Goal: Task Accomplishment & Management: Use online tool/utility

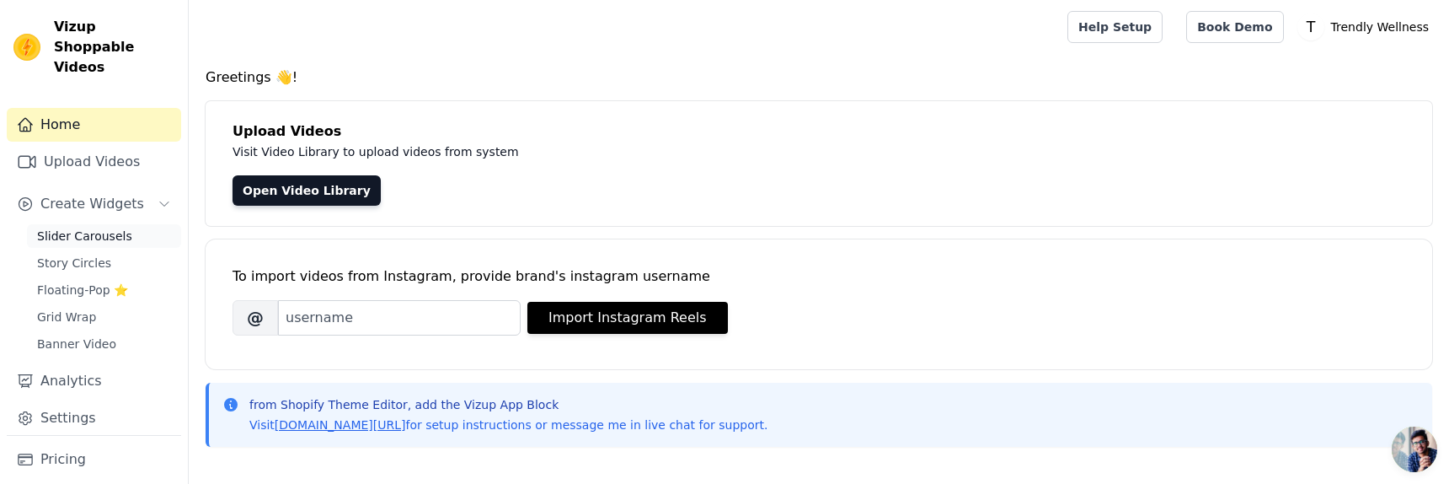
click at [99, 227] on span "Slider Carousels" at bounding box center [84, 235] width 95 height 17
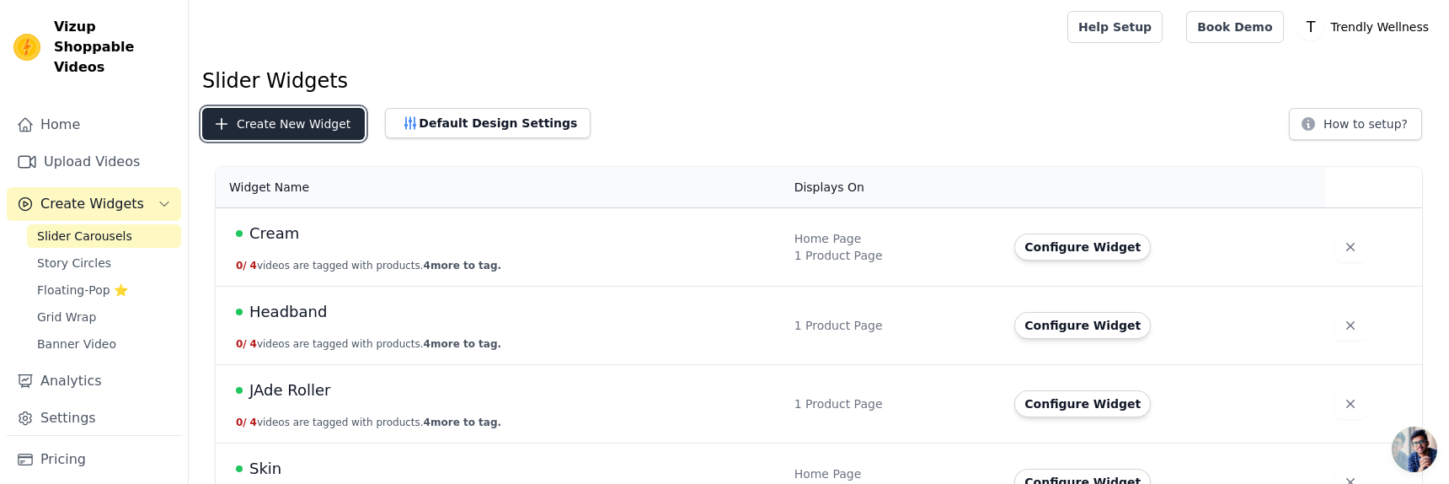
click at [303, 131] on button "Create New Widget" at bounding box center [283, 124] width 163 height 32
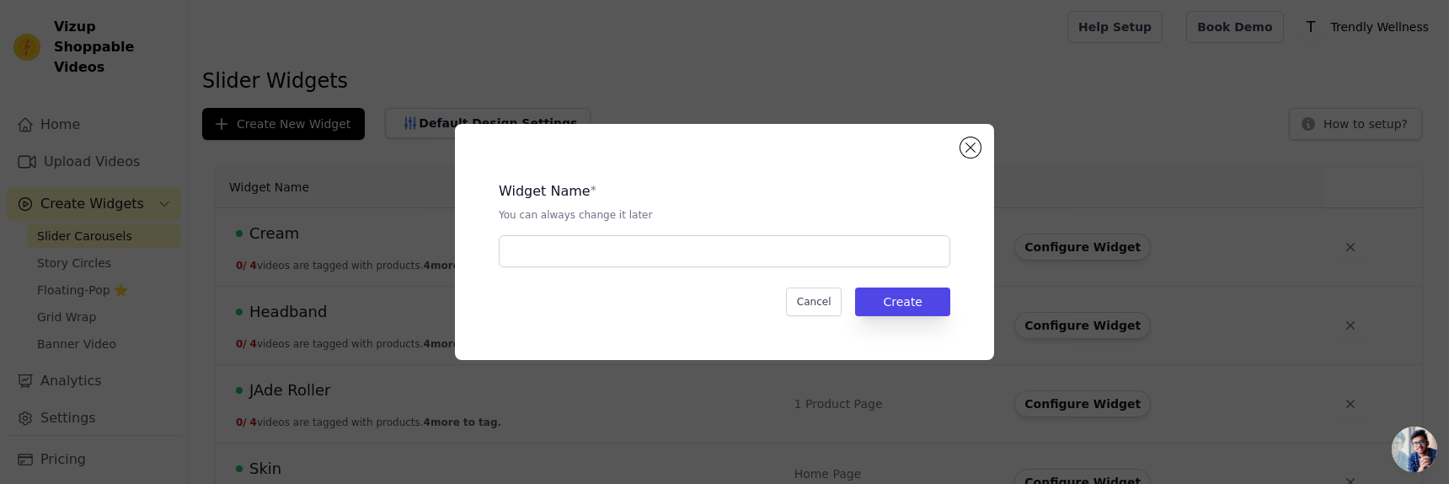
click at [666, 271] on div "Widget Name * You can always change it later Cancel Create" at bounding box center [724, 242] width 485 height 182
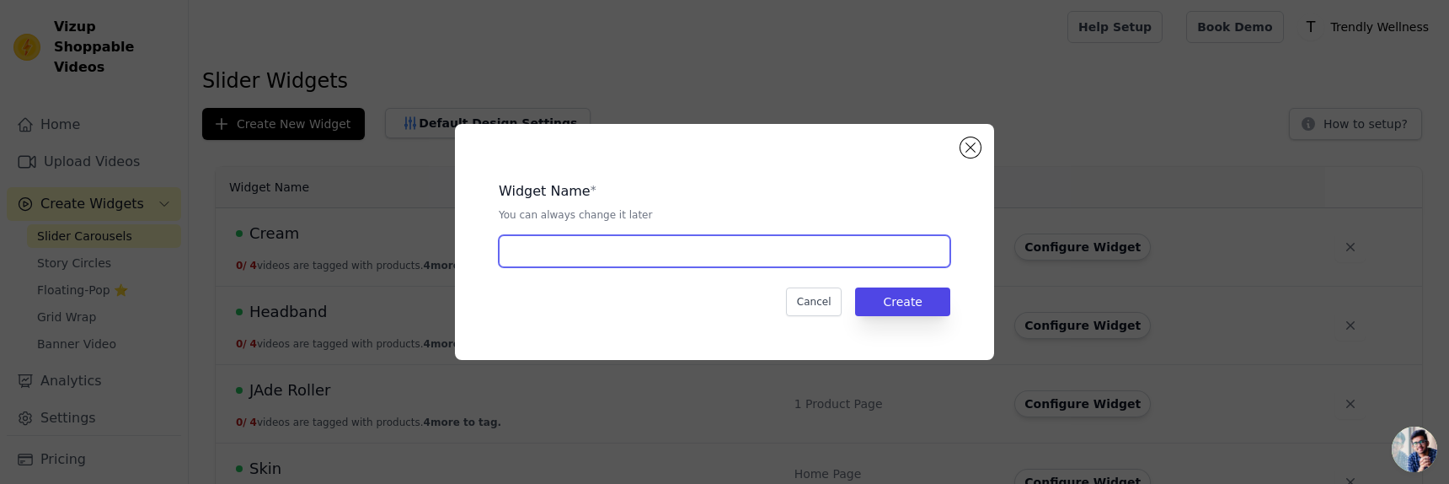
click at [708, 253] on input "text" at bounding box center [725, 251] width 452 height 32
type input "A"
type input "8"
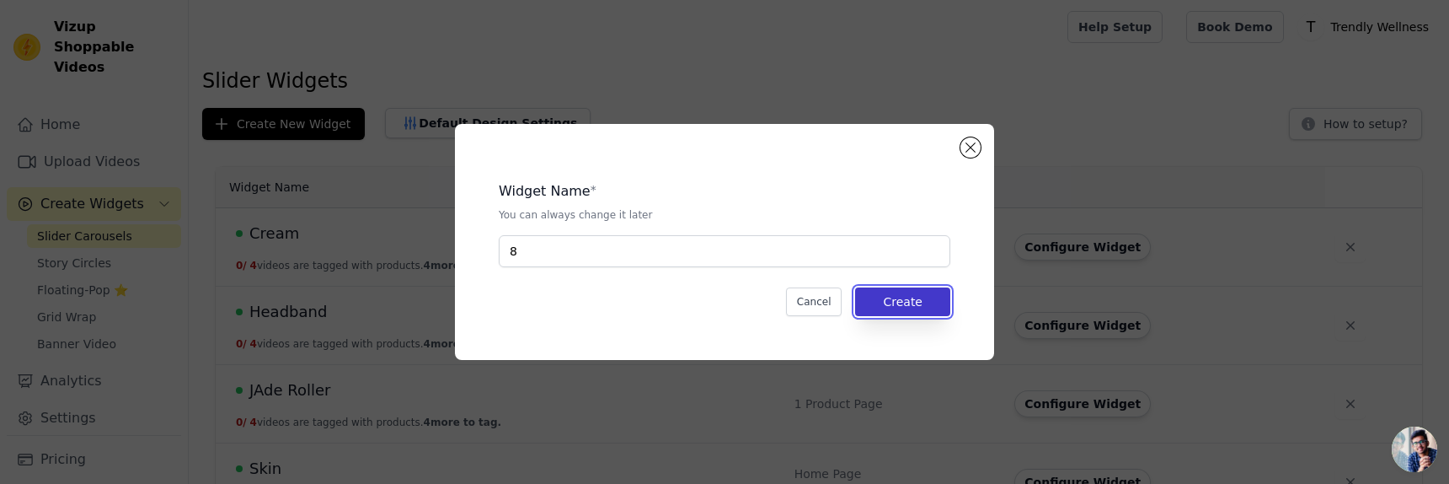
click at [893, 294] on button "Create" at bounding box center [902, 301] width 95 height 29
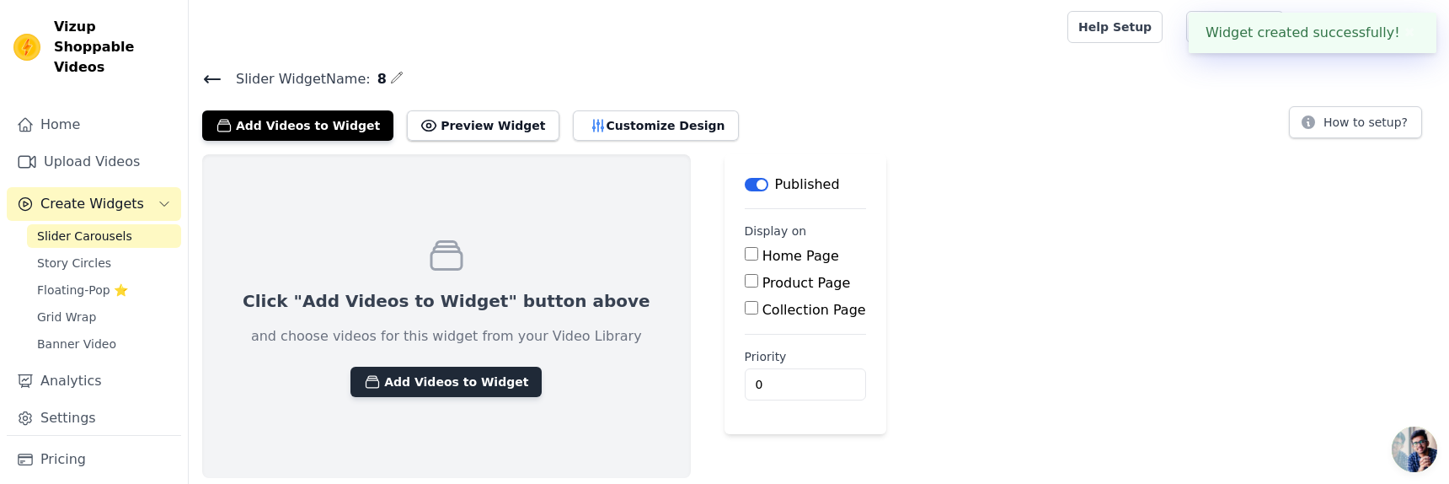
click at [492, 377] on button "Add Videos to Widget" at bounding box center [446, 382] width 191 height 30
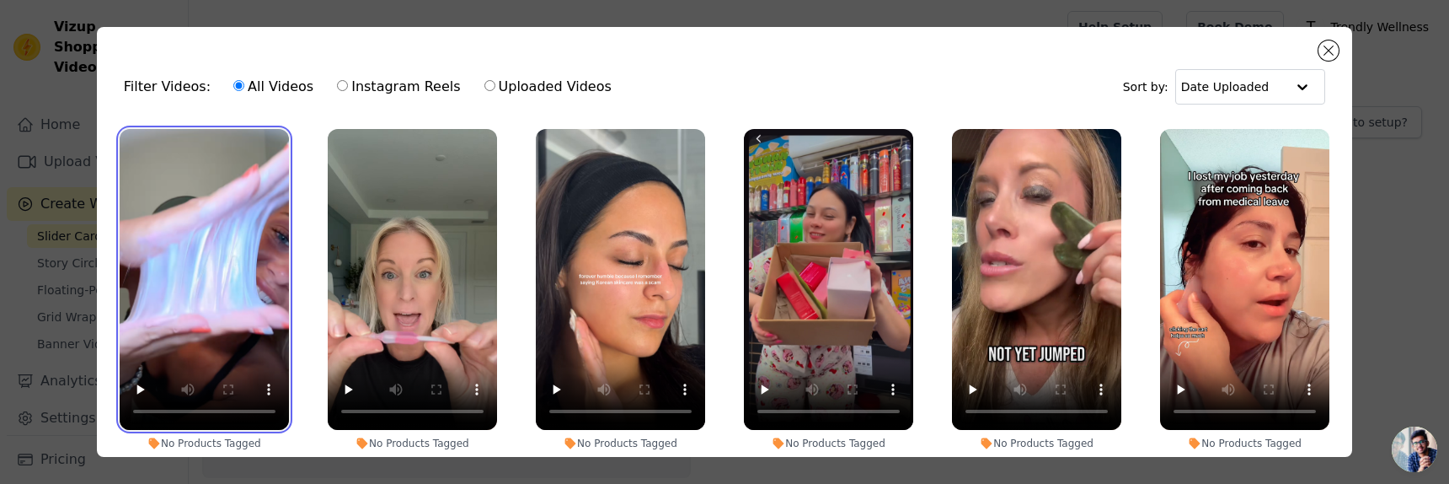
click at [223, 272] on video at bounding box center [204, 279] width 169 height 301
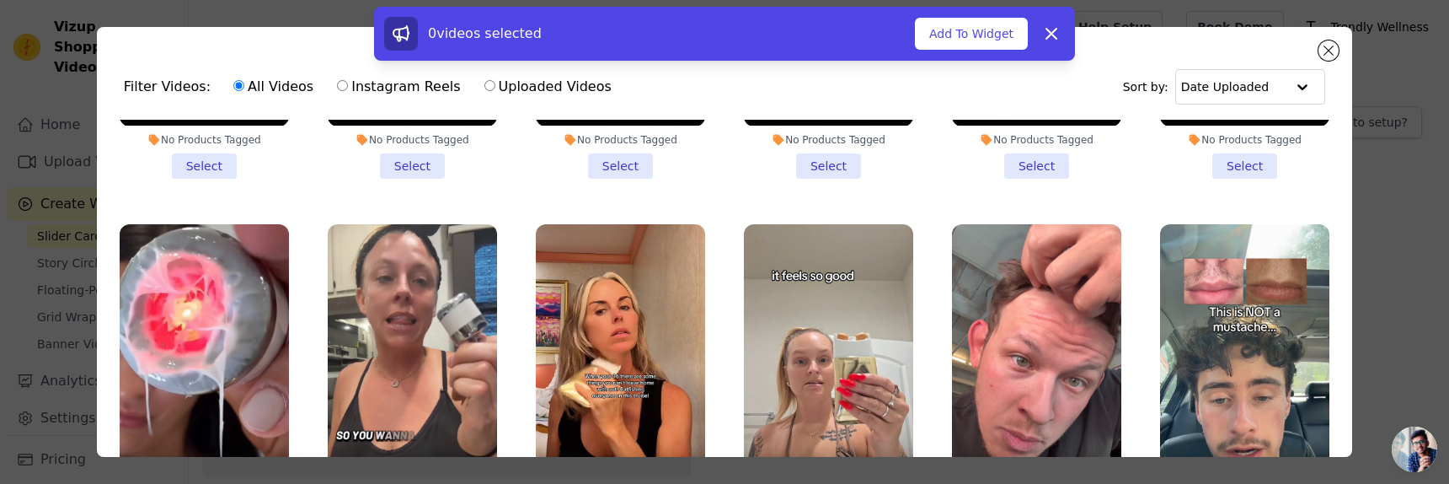
scroll to position [757, 0]
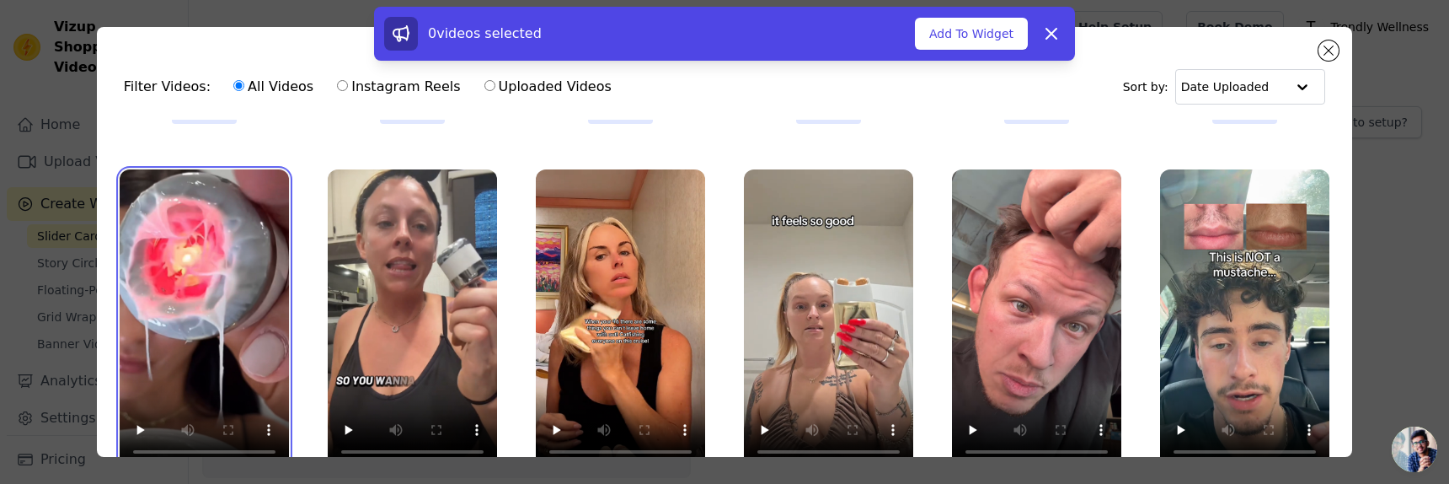
click at [233, 285] on video at bounding box center [204, 319] width 169 height 301
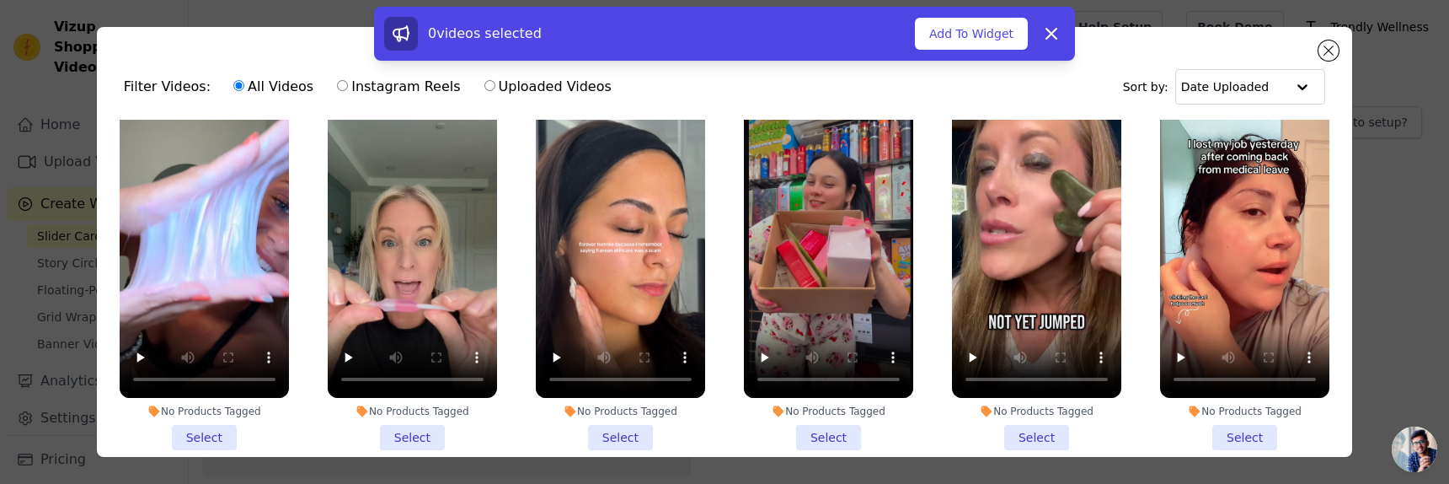
scroll to position [0, 0]
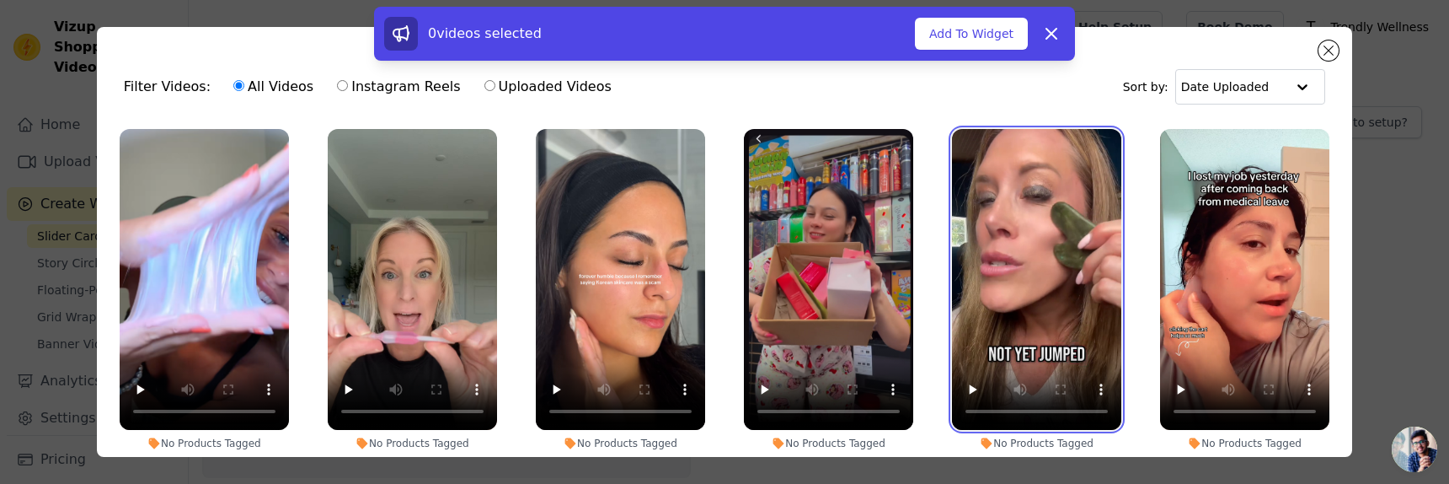
click at [987, 234] on video at bounding box center [1036, 279] width 169 height 301
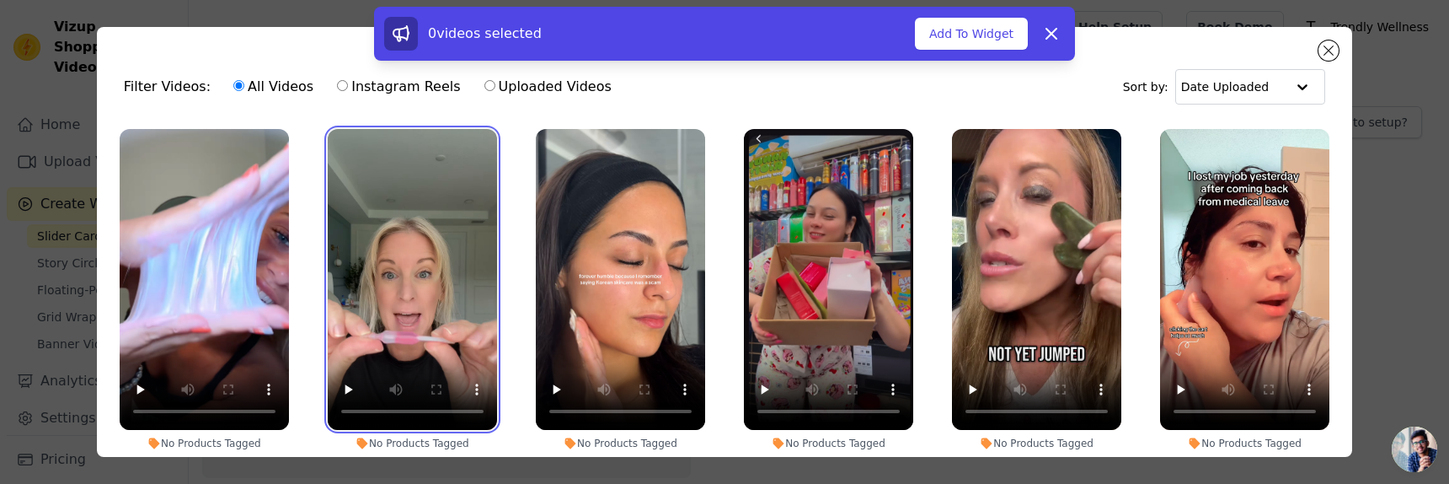
click at [446, 317] on video at bounding box center [412, 279] width 169 height 301
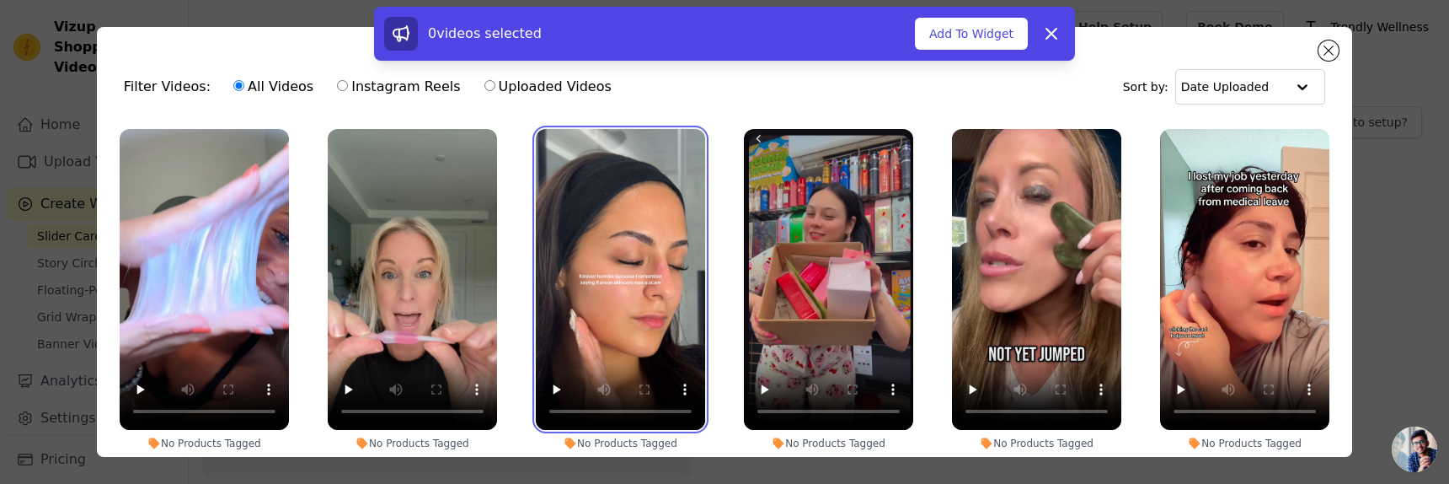
click at [583, 271] on video at bounding box center [620, 279] width 169 height 301
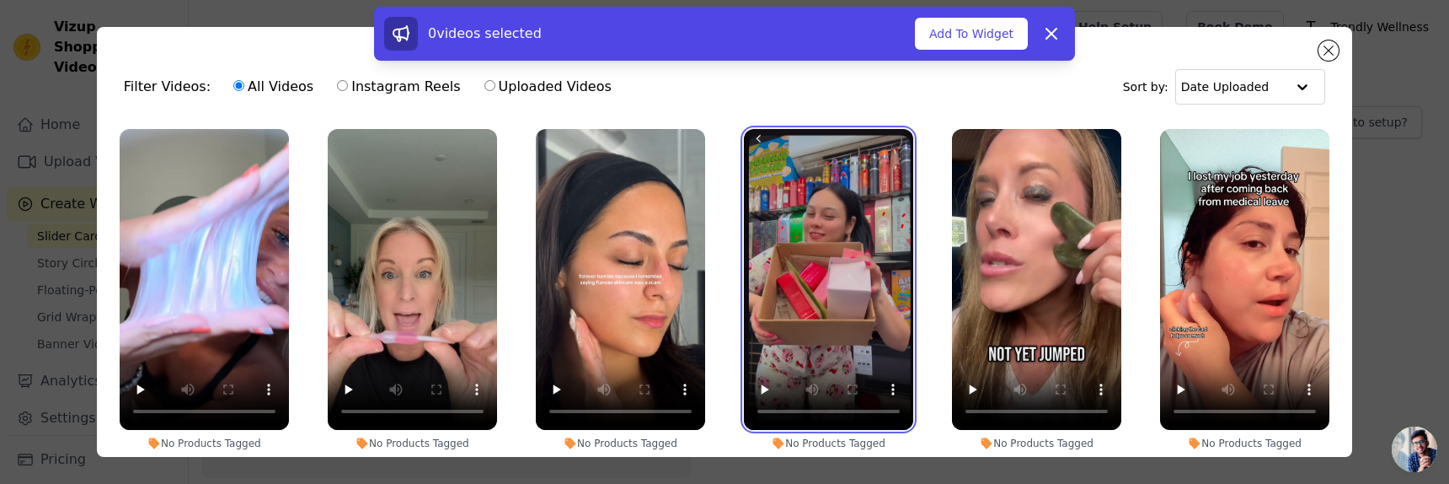
click at [832, 222] on video at bounding box center [828, 279] width 169 height 301
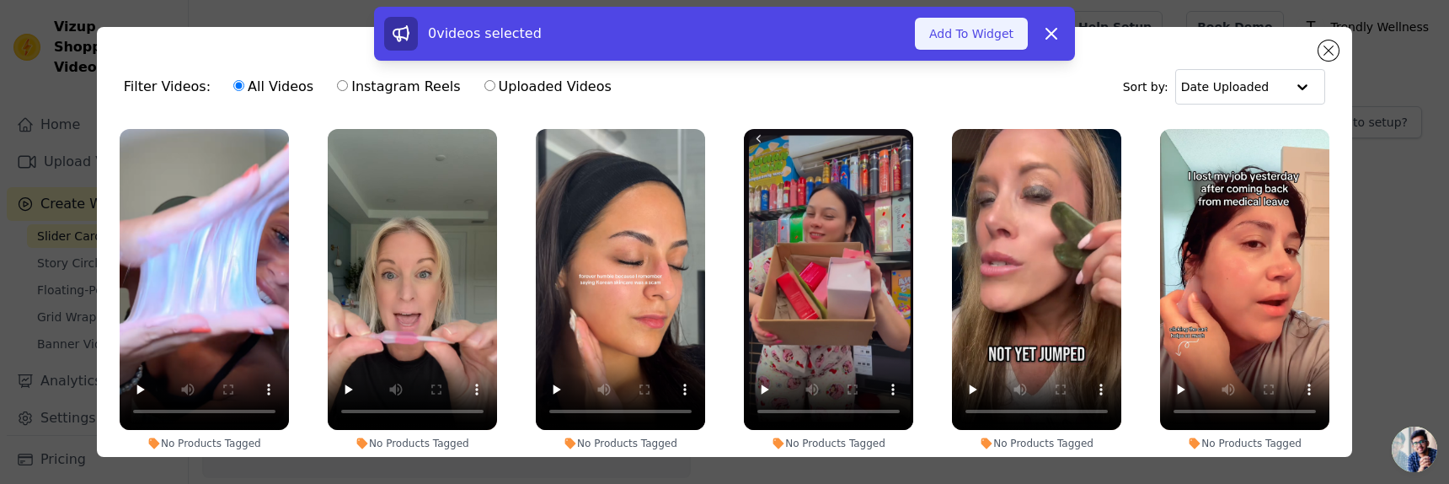
click at [972, 32] on button "Add To Widget" at bounding box center [971, 34] width 113 height 32
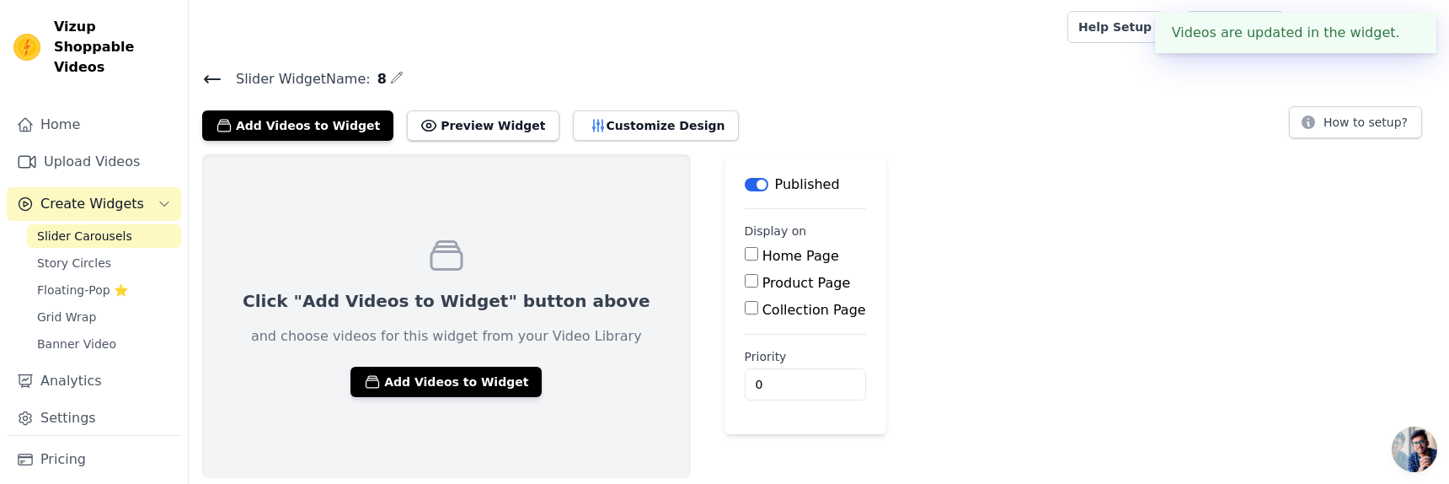
click at [745, 254] on input "Home Page" at bounding box center [751, 253] width 13 height 13
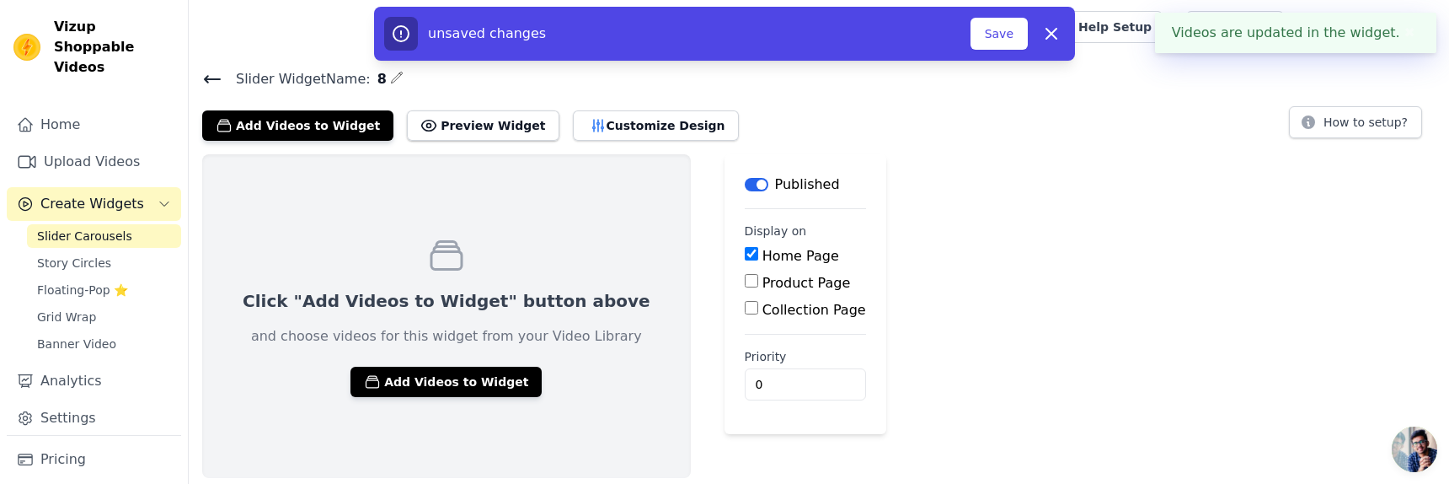
click at [745, 254] on input "Home Page" at bounding box center [751, 253] width 13 height 13
checkbox input "false"
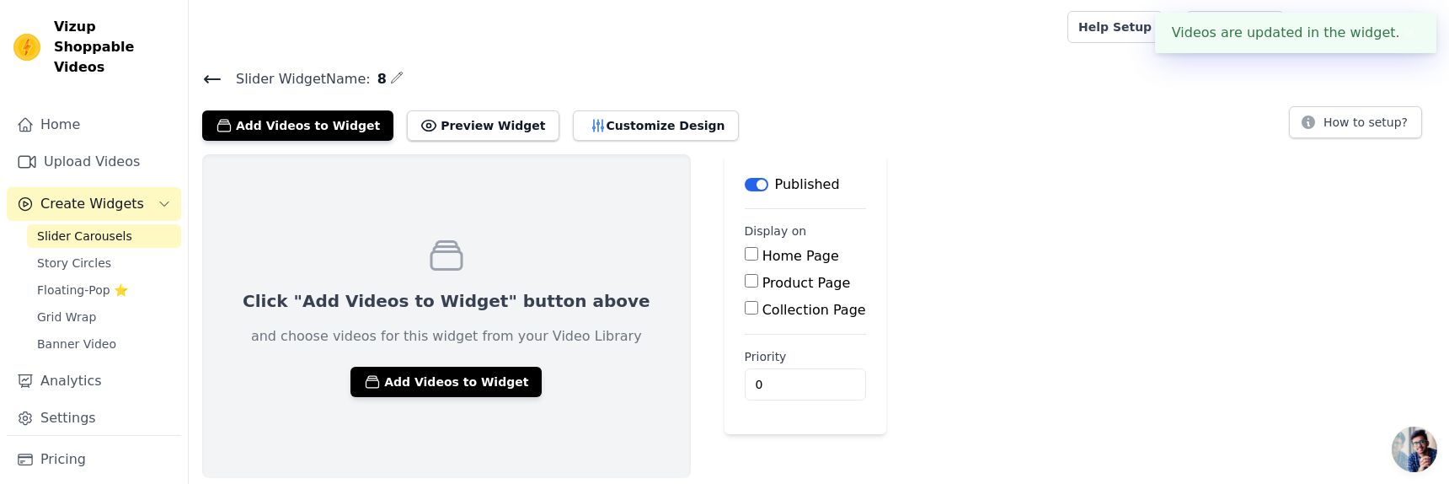
click at [745, 285] on input "Product Page" at bounding box center [751, 280] width 13 height 13
checkbox input "true"
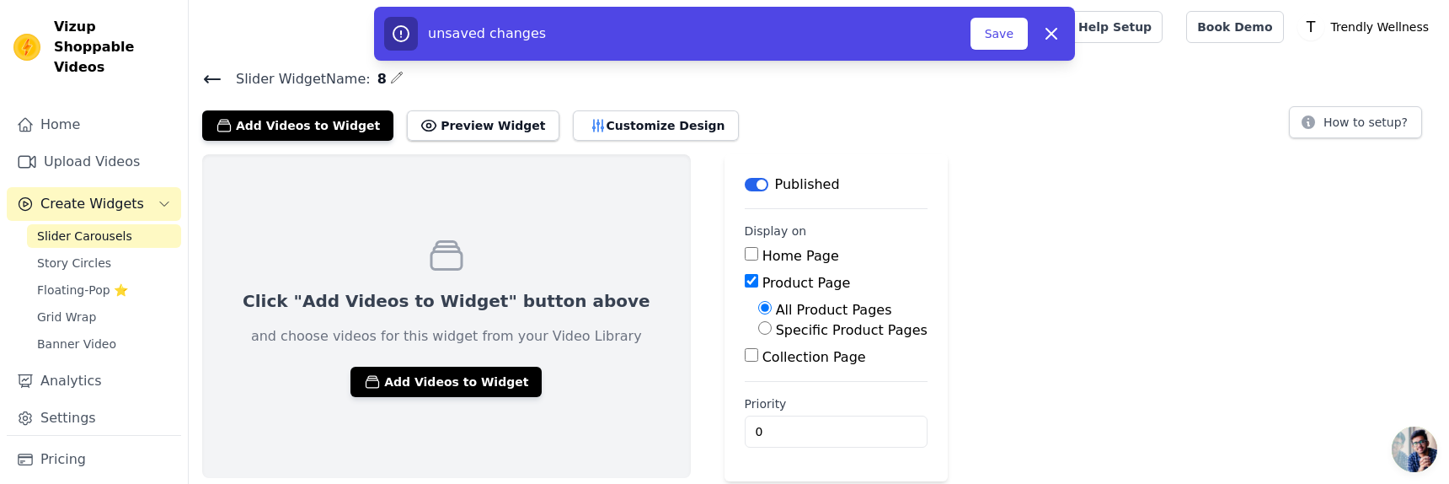
click at [758, 325] on input "Specific Product Pages" at bounding box center [764, 327] width 13 height 13
radio input "true"
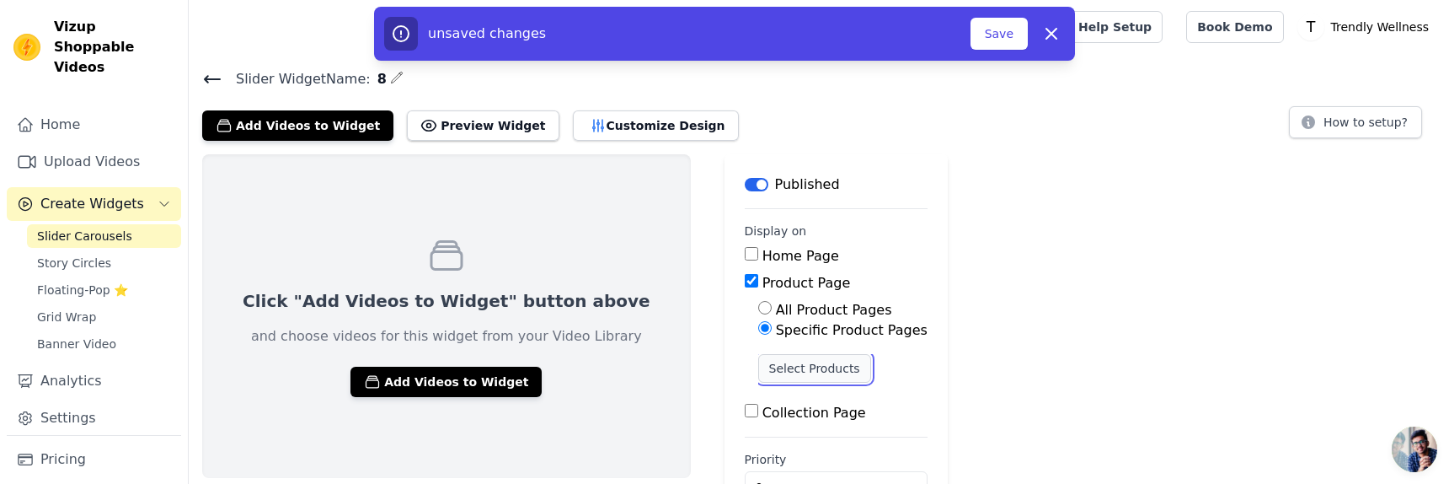
click at [758, 367] on button "Select Products" at bounding box center [814, 368] width 113 height 29
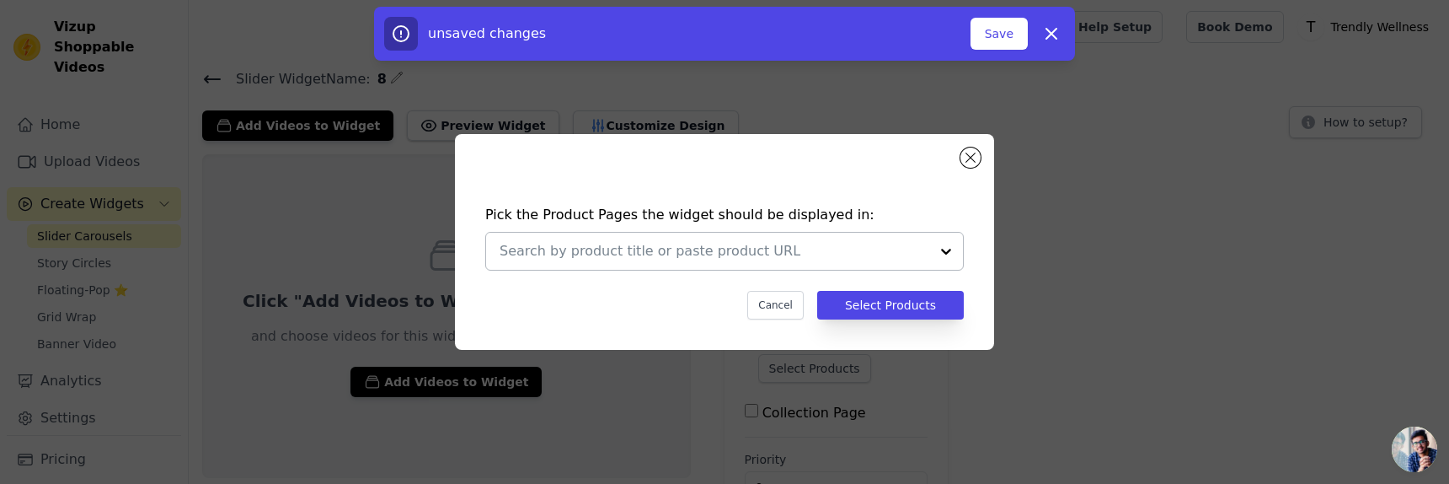
click at [751, 249] on input "text" at bounding box center [715, 251] width 430 height 20
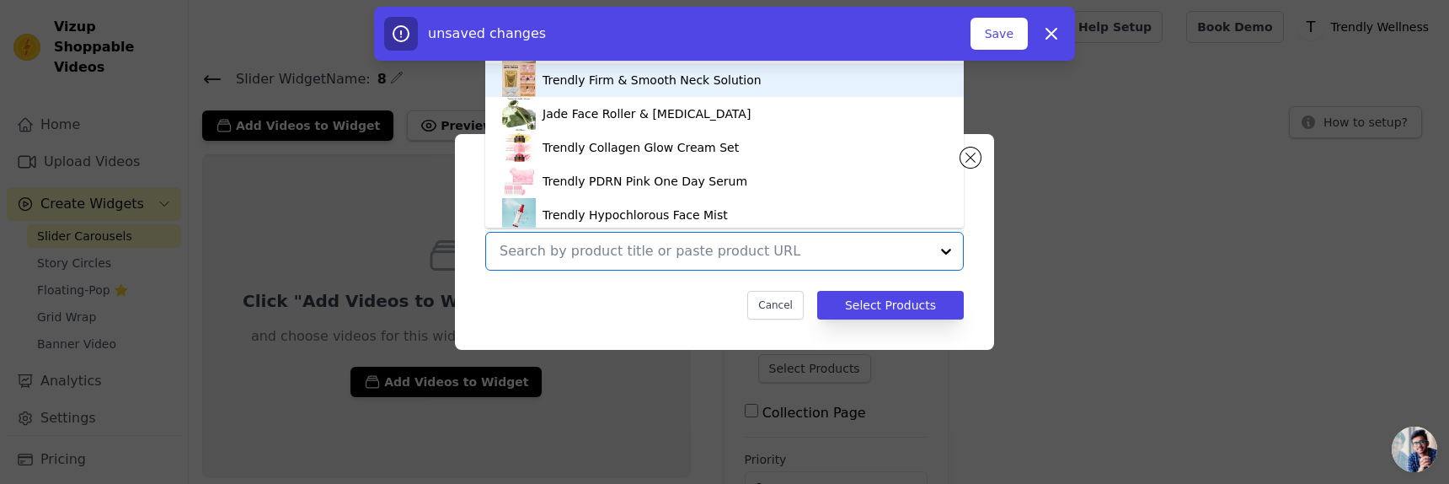
scroll to position [170, 0]
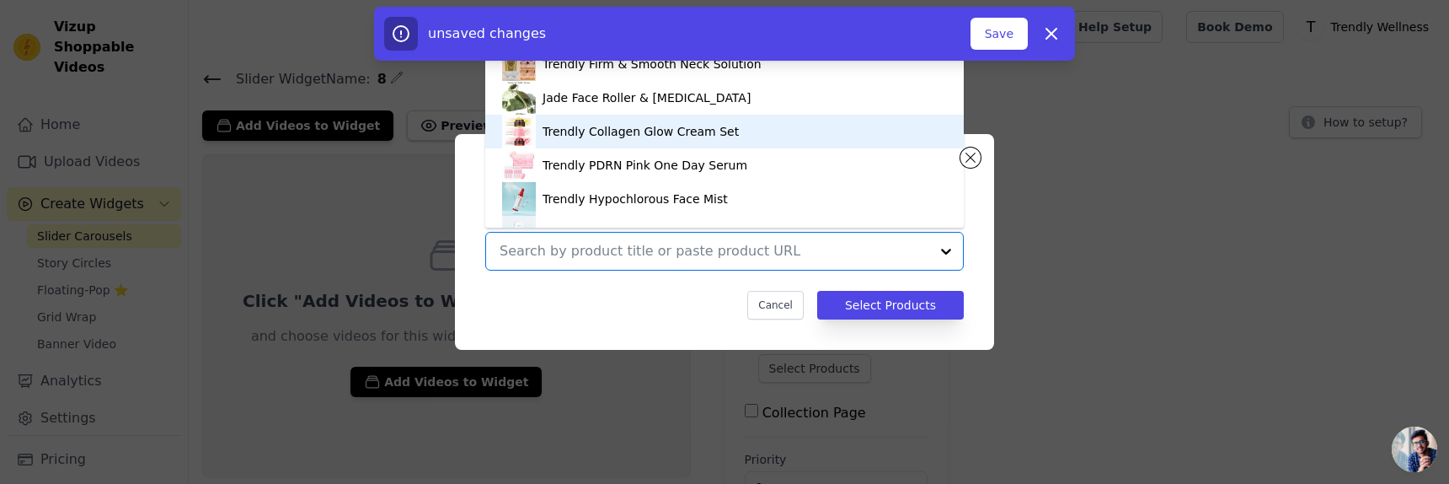
click at [665, 132] on div "Trendly Collagen Glow Cream Set" at bounding box center [641, 131] width 196 height 17
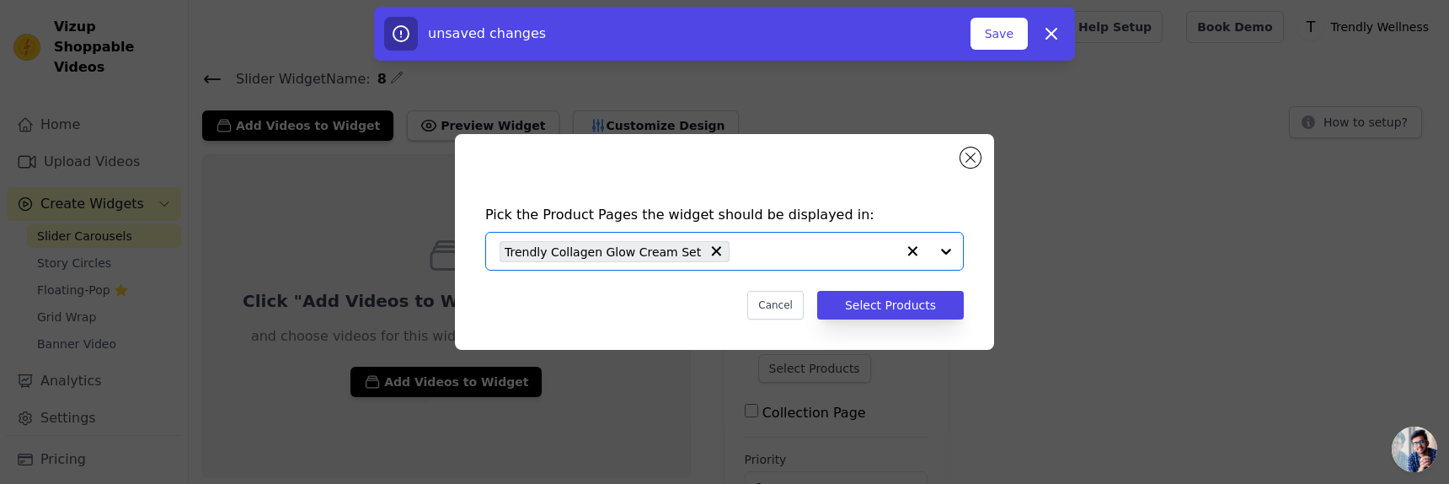
click at [761, 260] on input "text" at bounding box center [817, 251] width 158 height 20
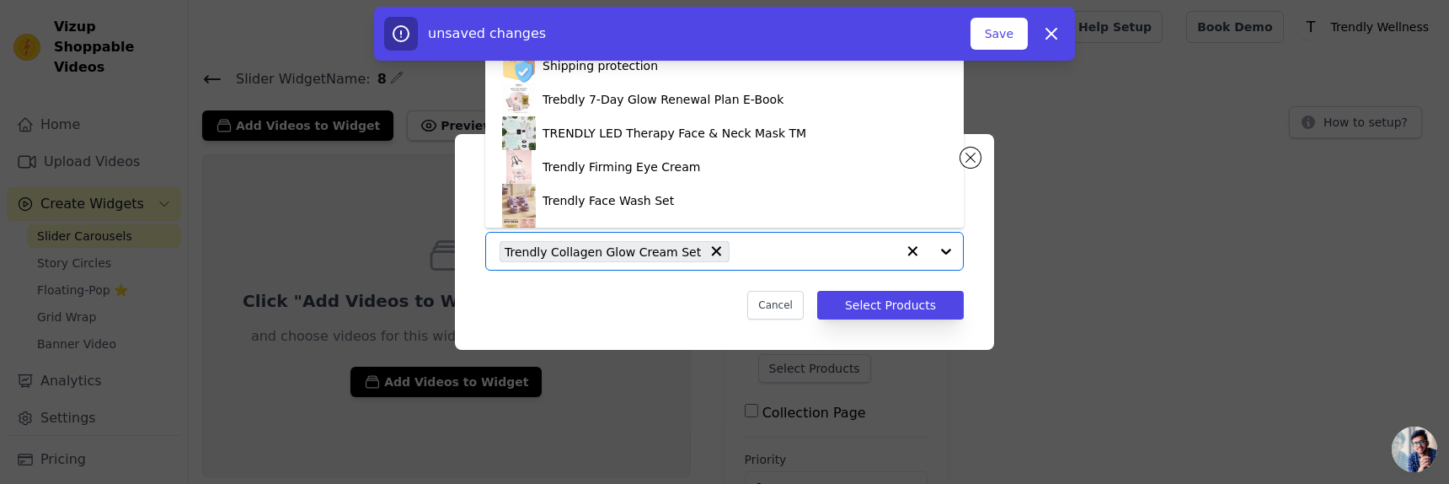
click at [761, 260] on input "text" at bounding box center [817, 251] width 158 height 20
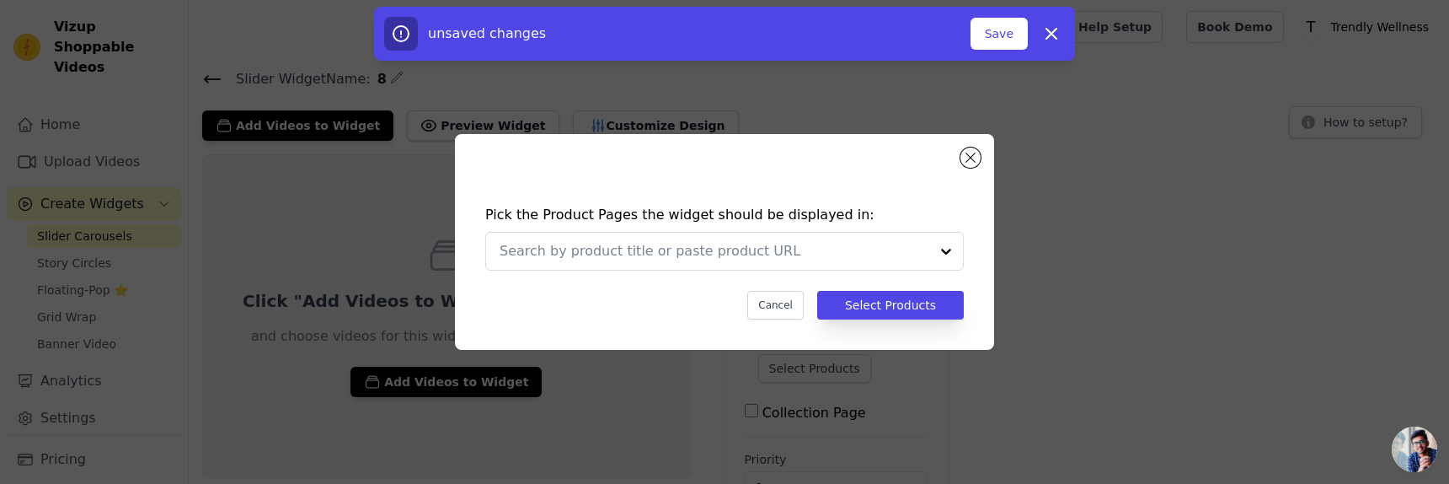
click at [701, 251] on input "text" at bounding box center [715, 251] width 430 height 20
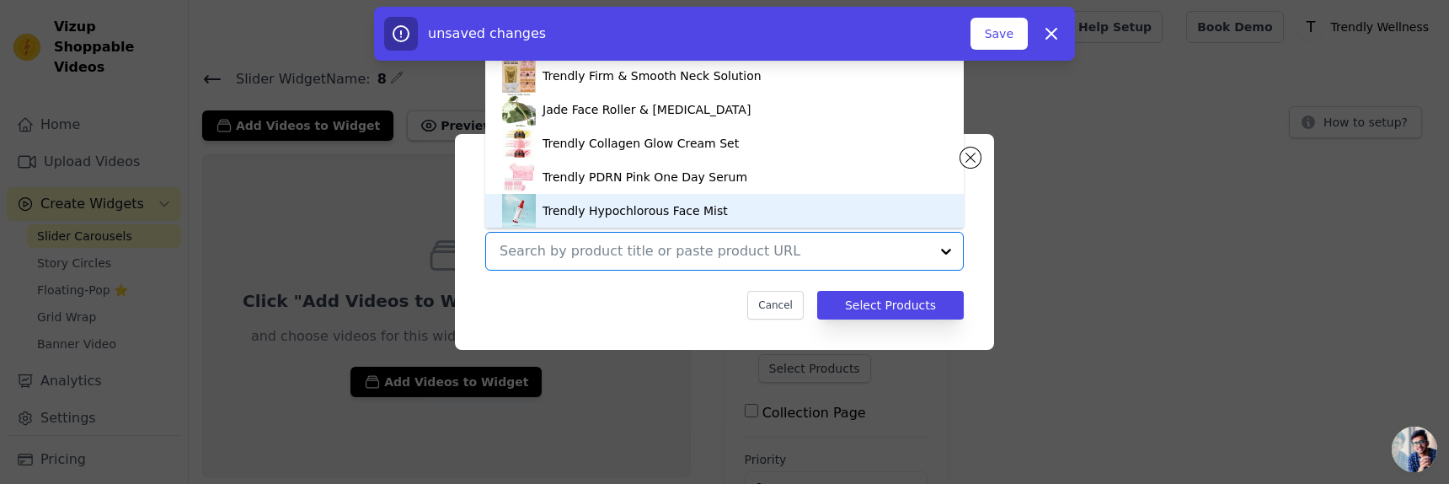
scroll to position [151, 0]
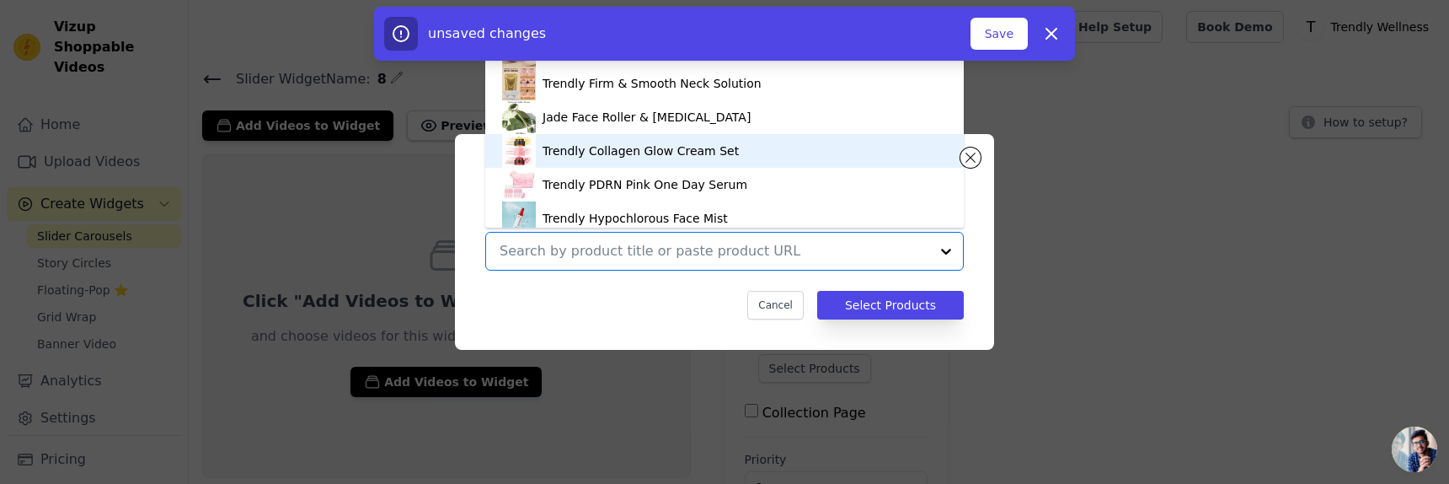
click at [633, 150] on div "Trendly Collagen Glow Cream Set" at bounding box center [641, 150] width 196 height 17
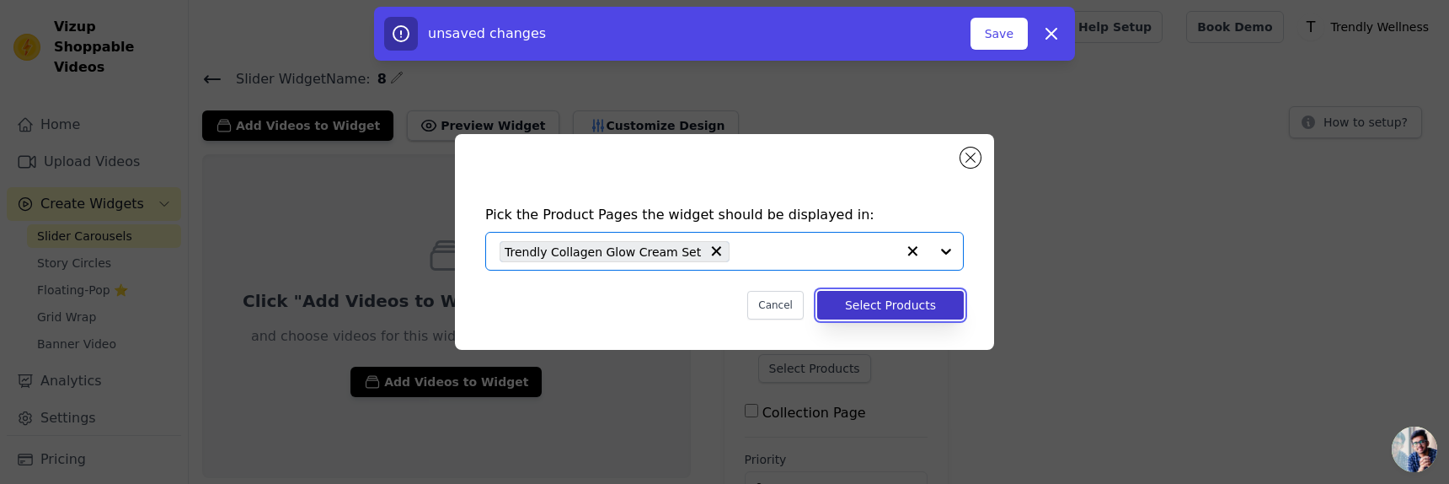
click at [844, 303] on button "Select Products" at bounding box center [890, 305] width 147 height 29
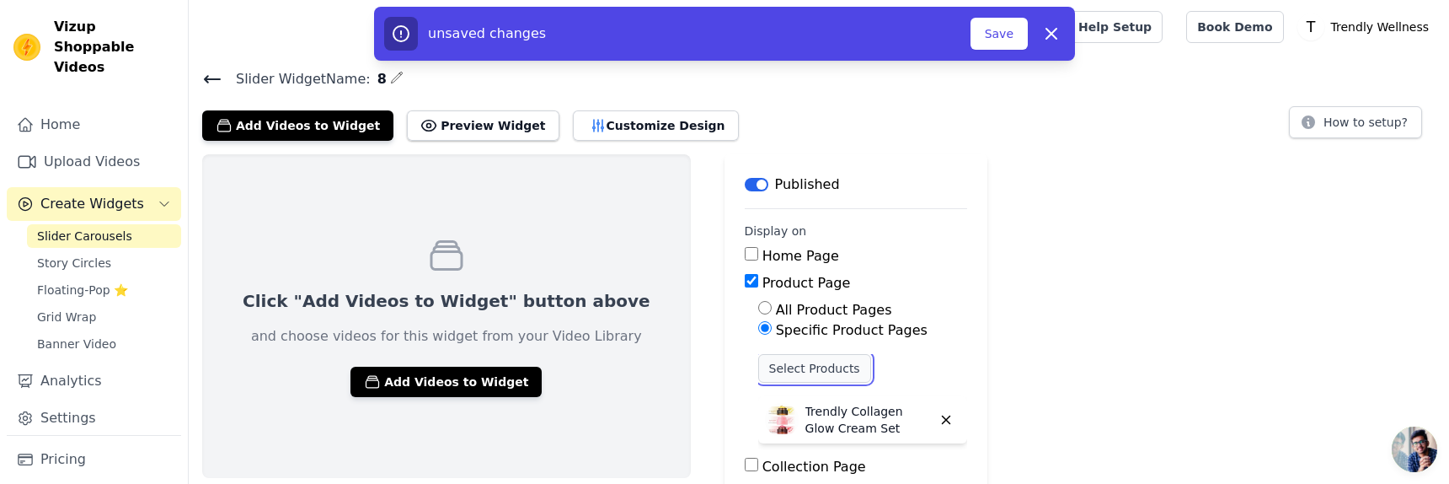
click at [758, 358] on button "Select Products" at bounding box center [814, 368] width 113 height 29
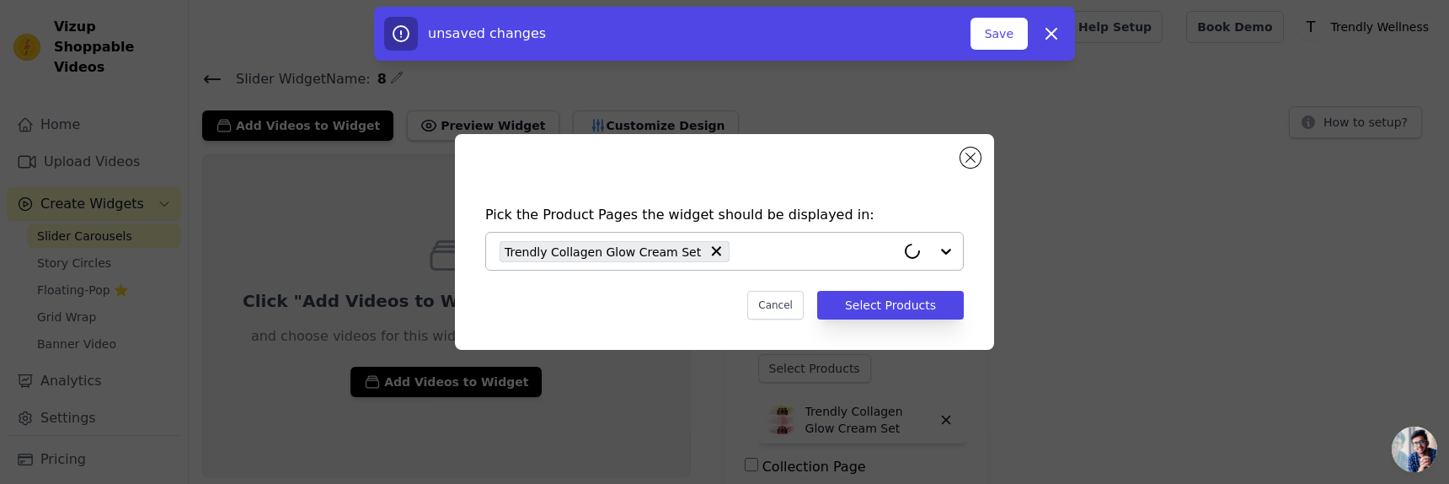
click at [721, 252] on div "Trendly Collagen Glow Cream Set" at bounding box center [698, 251] width 396 height 37
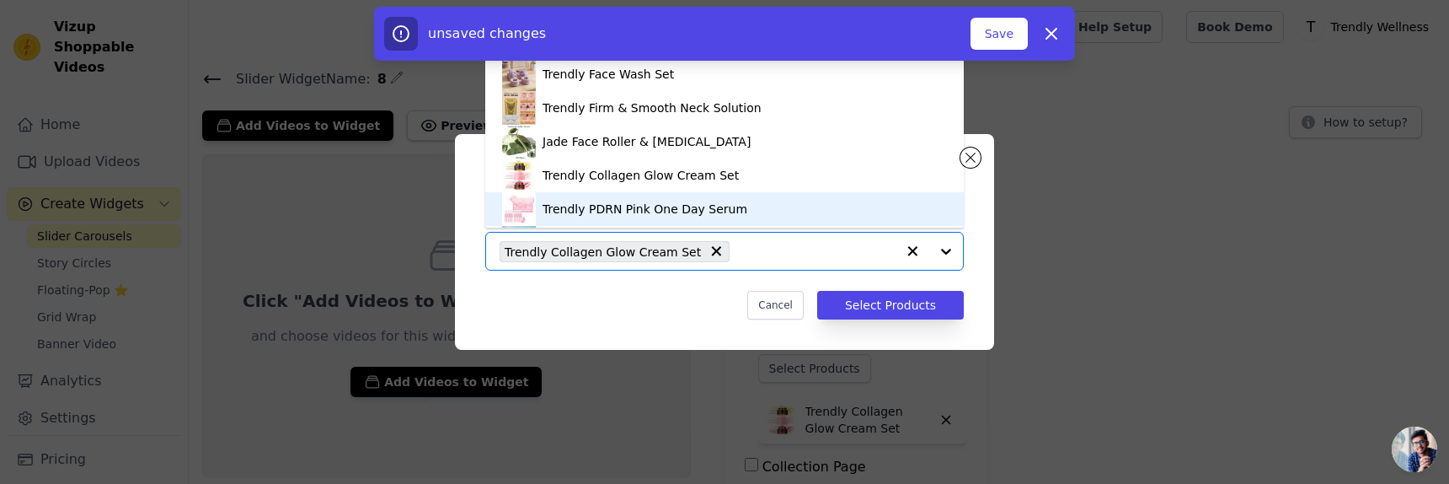
scroll to position [132, 0]
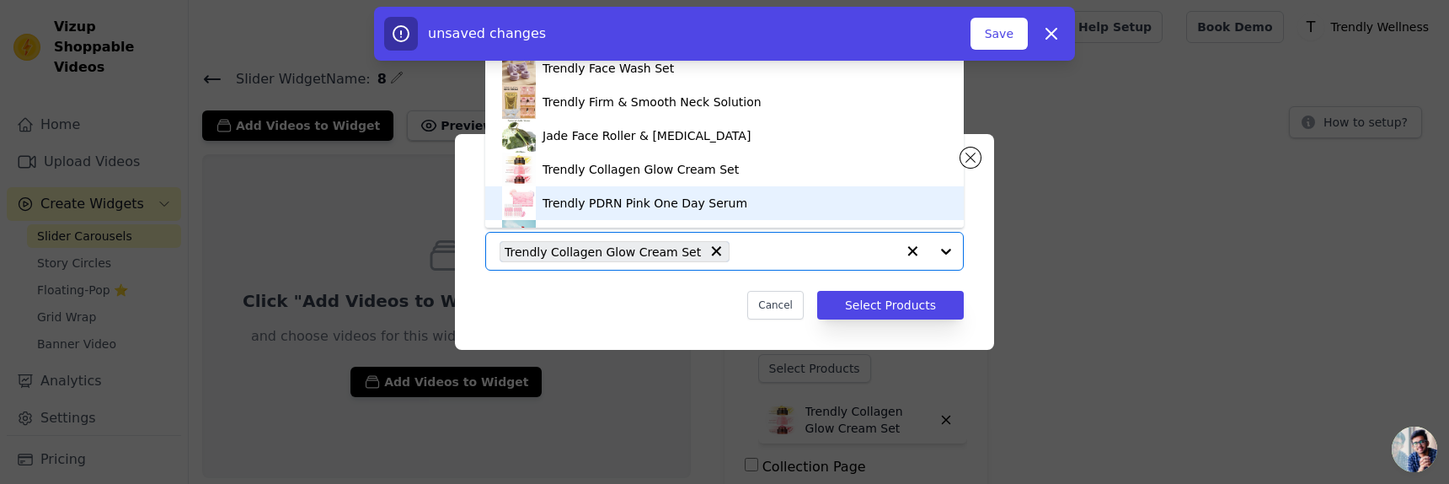
click at [601, 205] on div "Trendly PDRN Pink One Day Serum" at bounding box center [645, 203] width 205 height 17
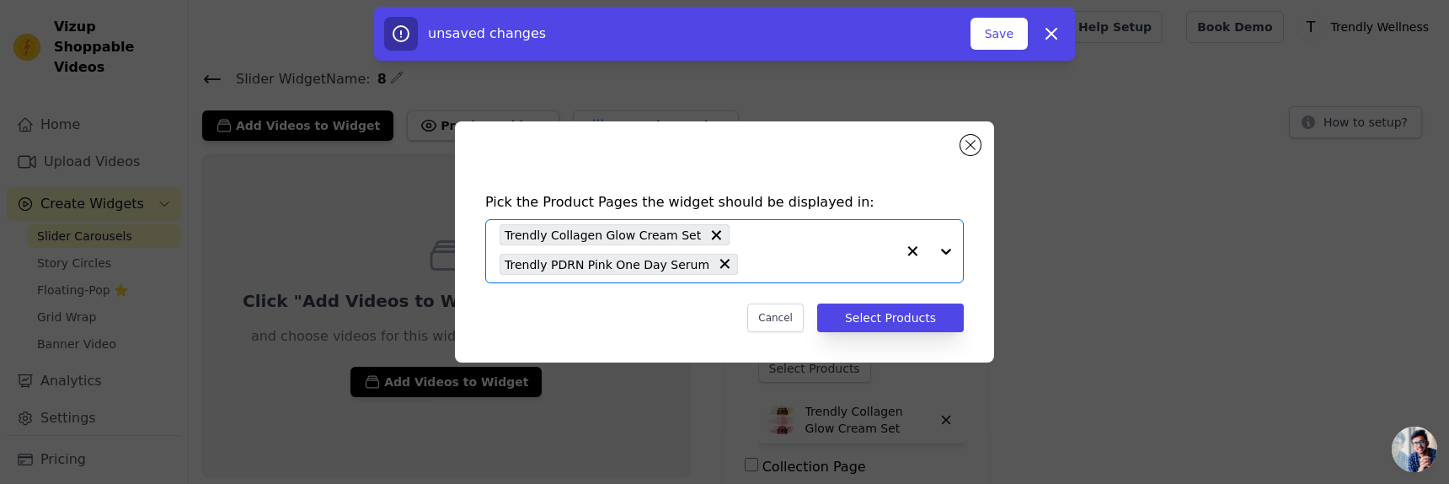
click at [770, 254] on input "text" at bounding box center [821, 264] width 149 height 20
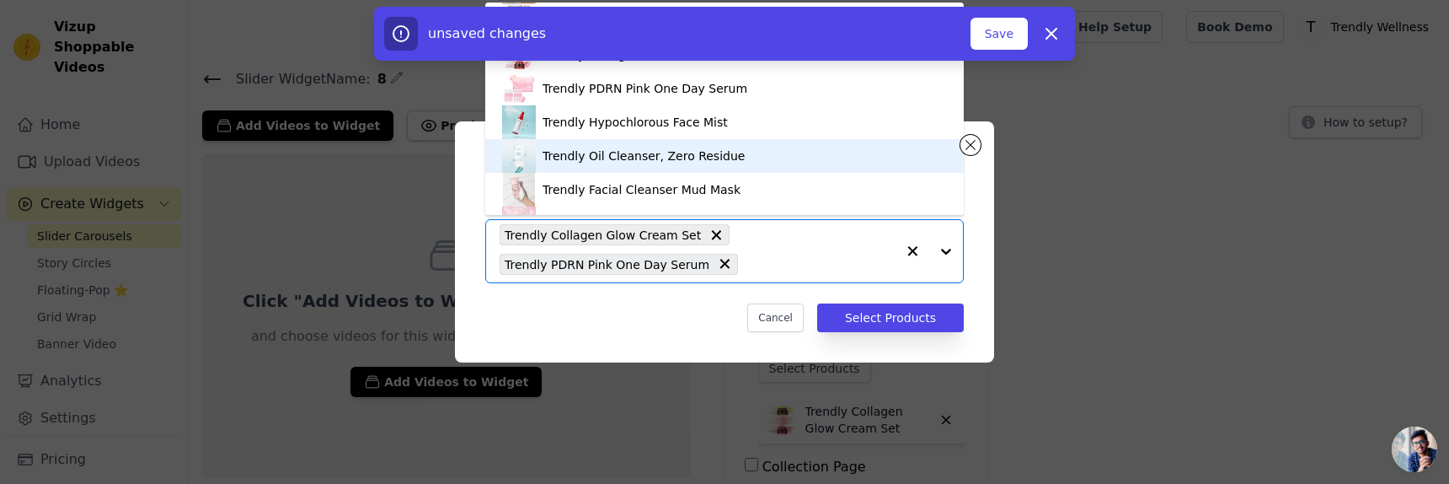
scroll to position [250, 0]
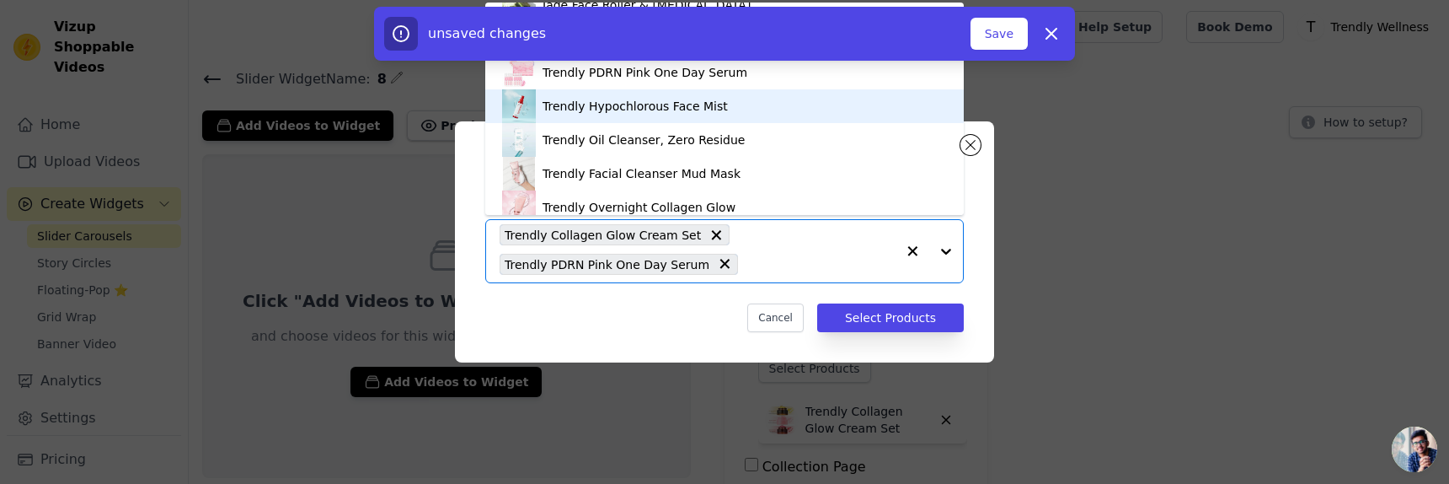
click at [600, 103] on div "Trendly Hypochlorous Face Mist" at bounding box center [635, 106] width 185 height 17
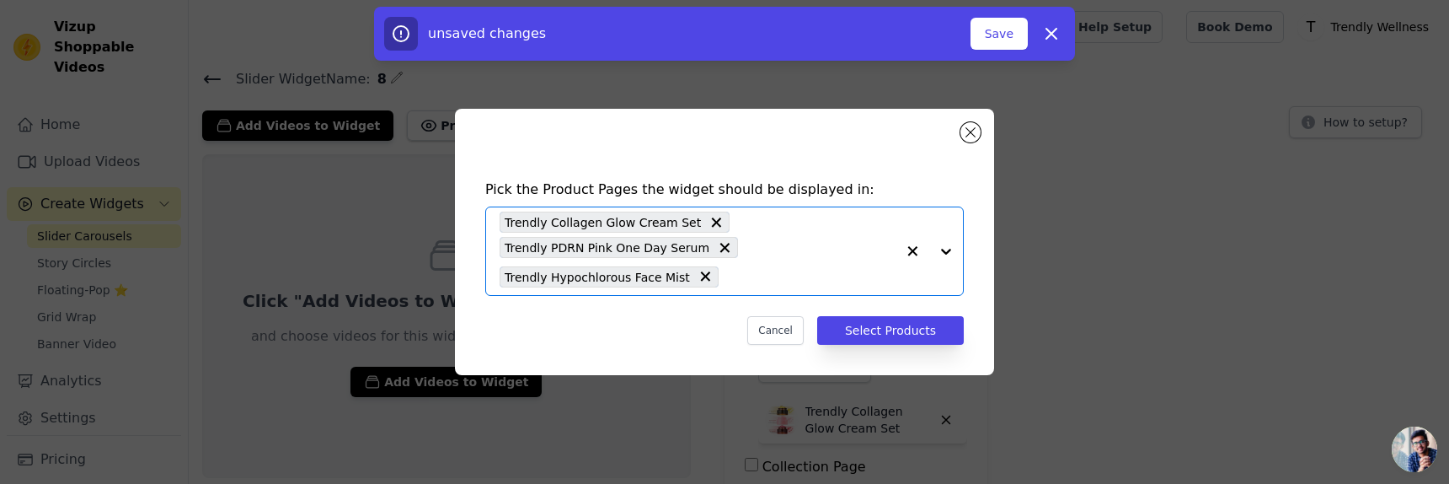
click at [758, 276] on input "text" at bounding box center [811, 276] width 169 height 20
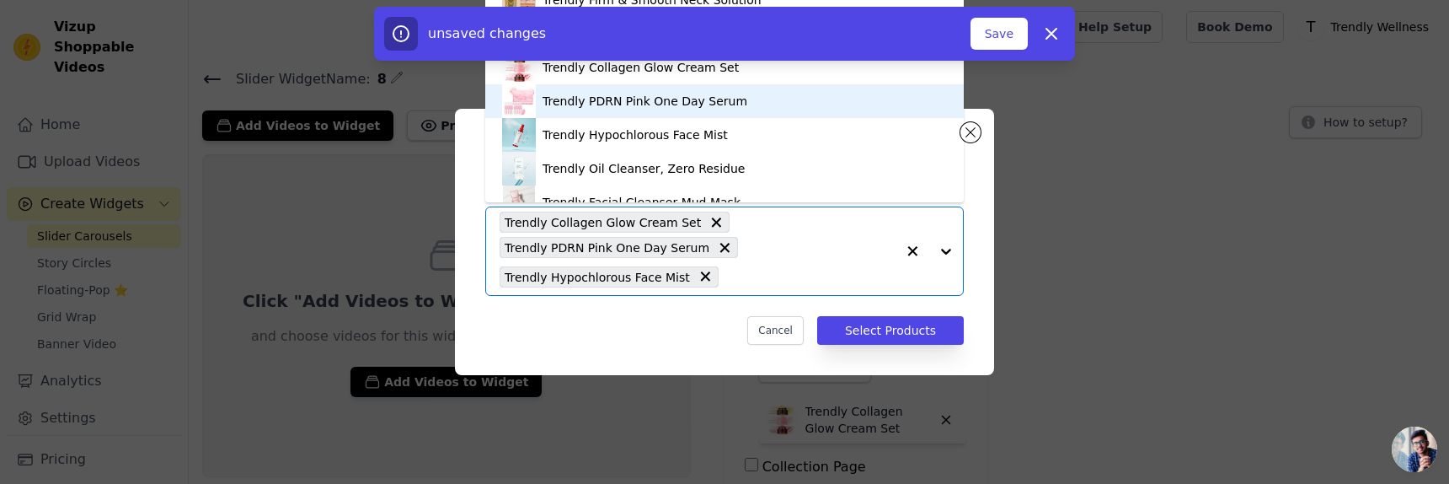
scroll to position [215, 0]
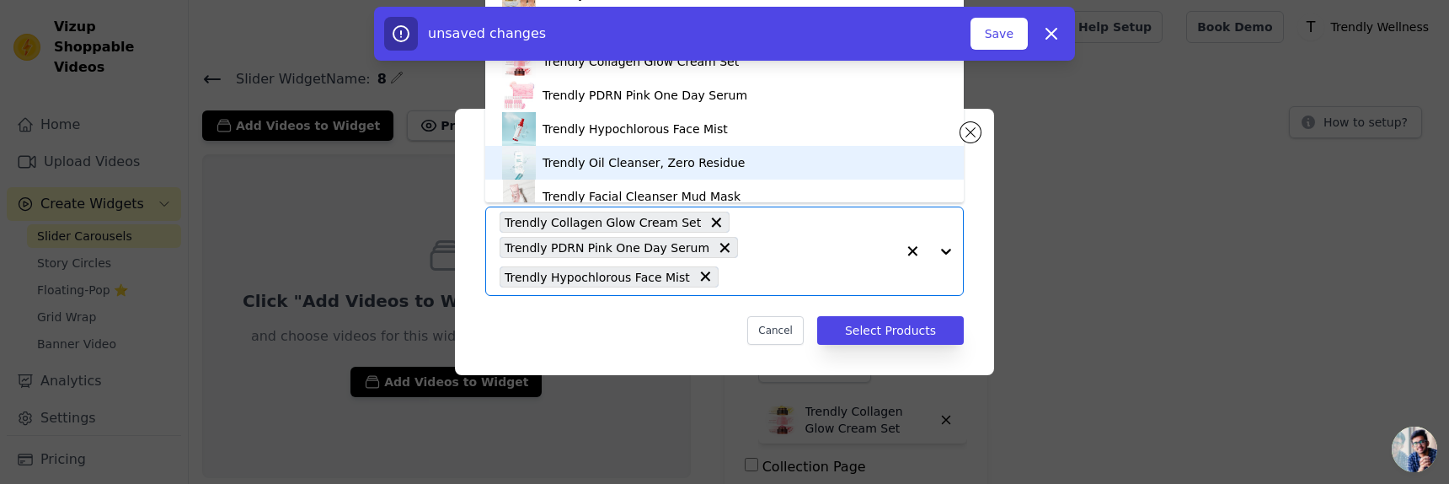
click at [601, 155] on div "Trendly Oil Cleanser, Zero Residue" at bounding box center [644, 162] width 202 height 17
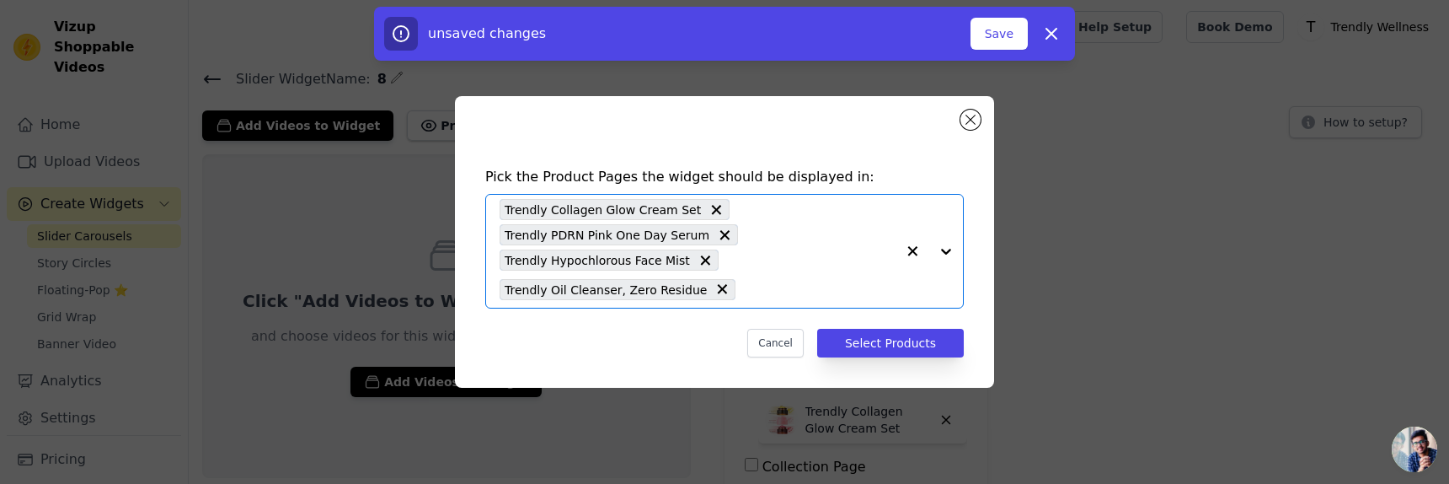
click at [770, 282] on input "text" at bounding box center [820, 289] width 152 height 20
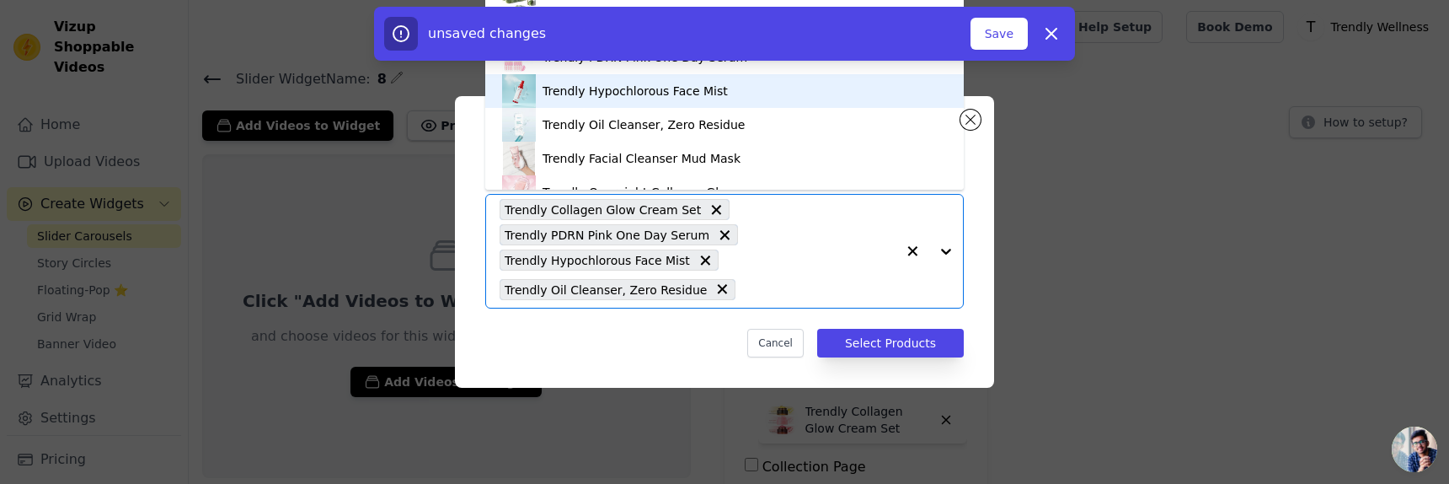
scroll to position [245, 0]
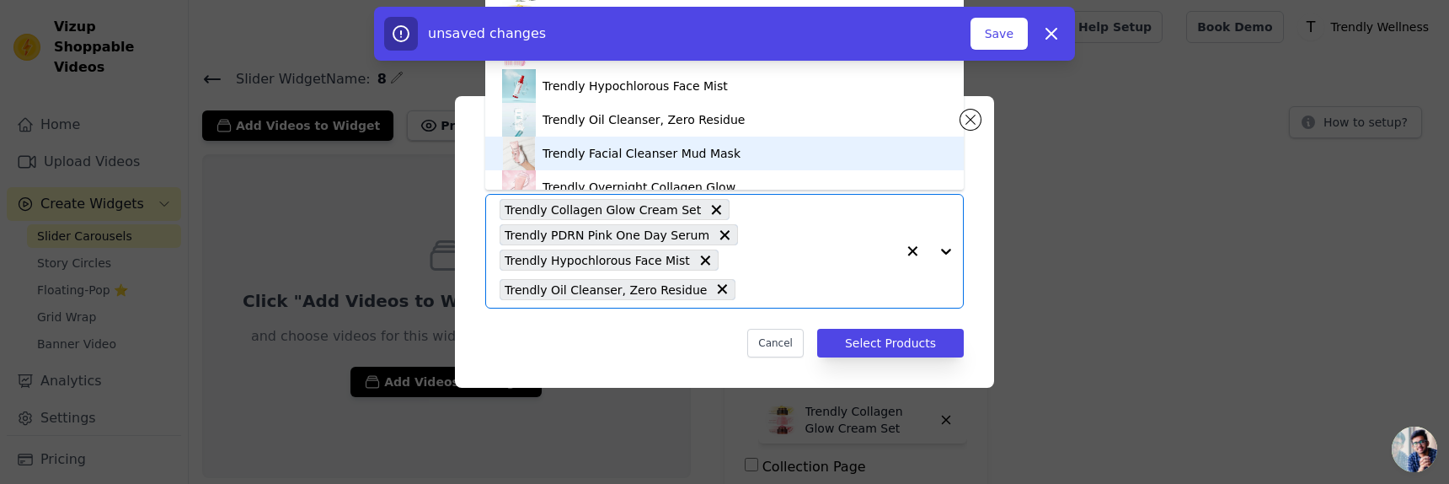
click at [618, 153] on div "Trendly Facial Cleanser Mud Mask" at bounding box center [642, 153] width 198 height 17
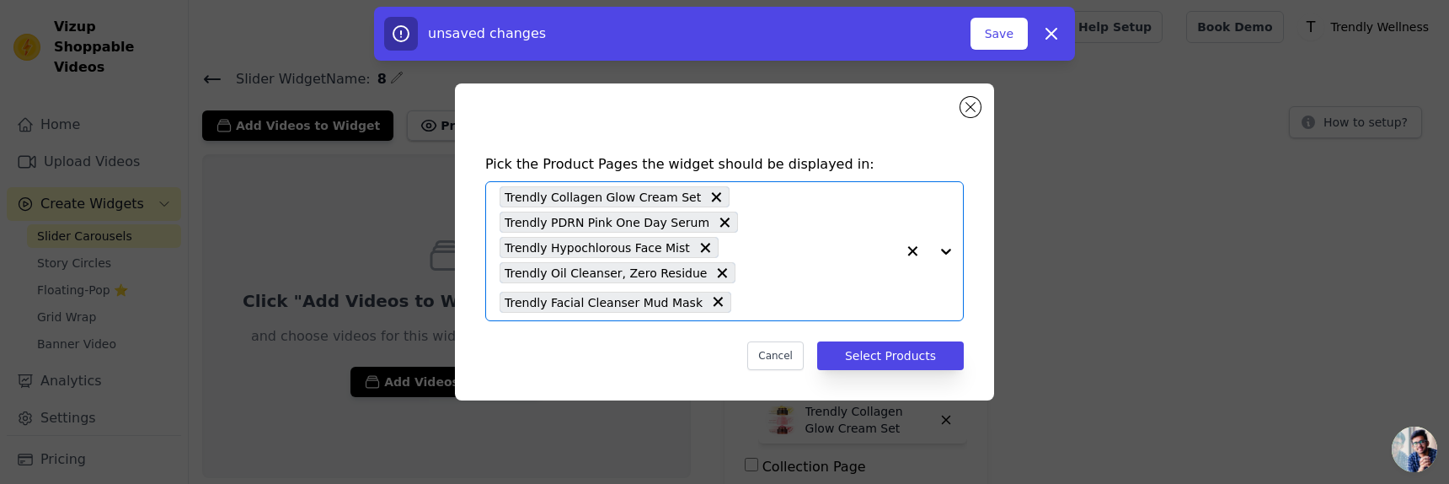
click at [756, 297] on input "text" at bounding box center [818, 302] width 156 height 20
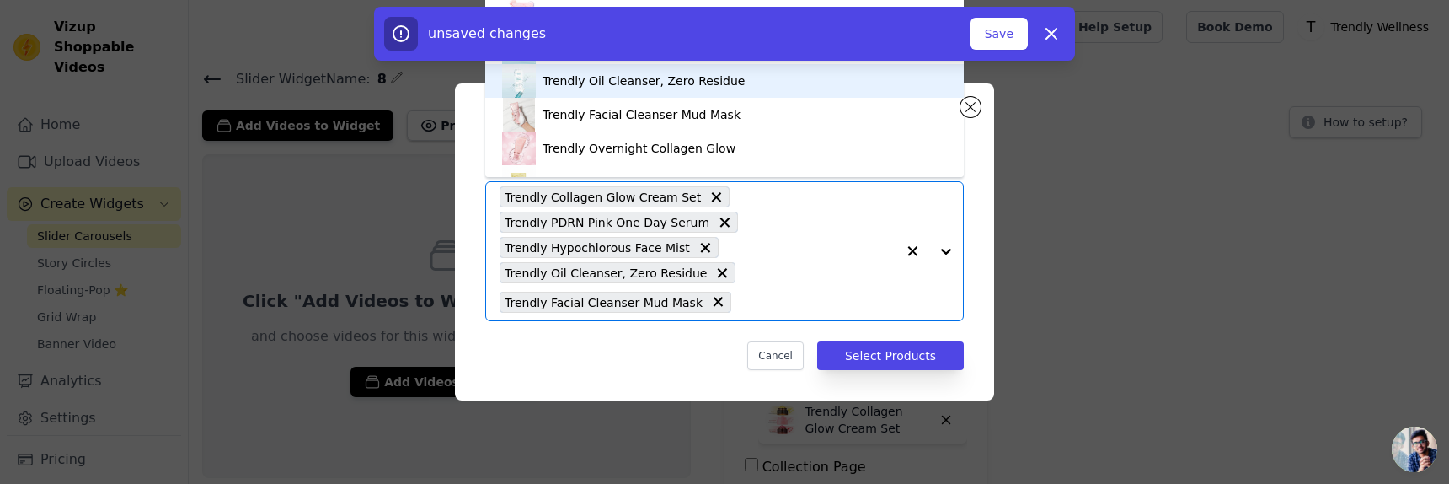
scroll to position [297, 0]
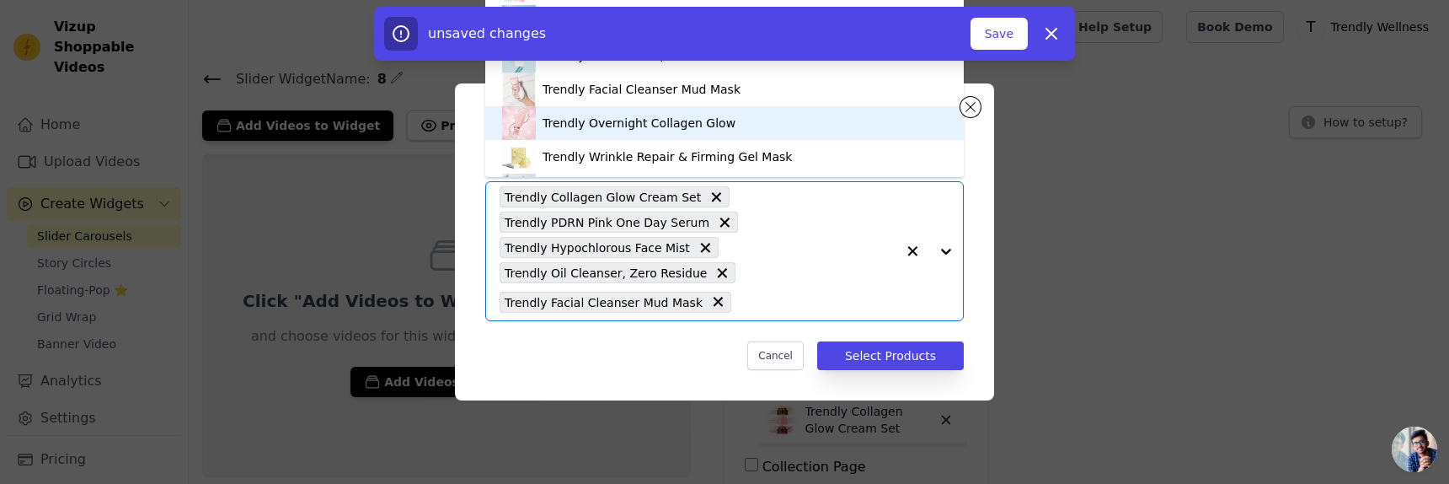
click at [636, 126] on div "Trendly Overnight Collagen Glow" at bounding box center [639, 123] width 193 height 17
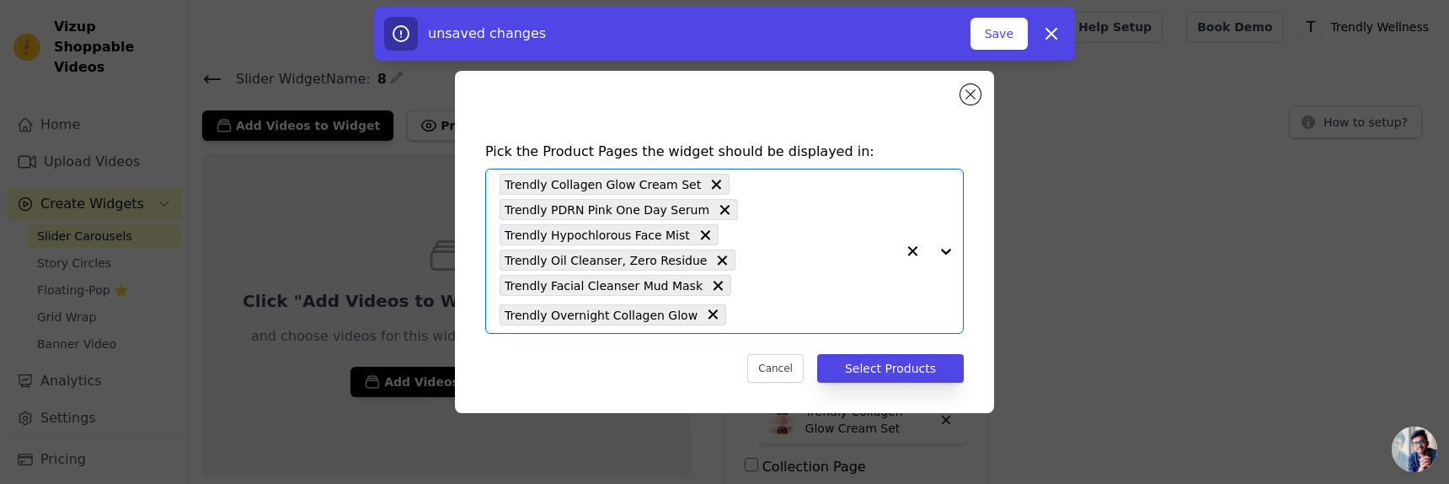
click at [752, 288] on div "Trendly Collagen Glow Cream Set Trendly PDRN Pink One Day Serum Trendly Hypochl…" at bounding box center [698, 250] width 396 height 163
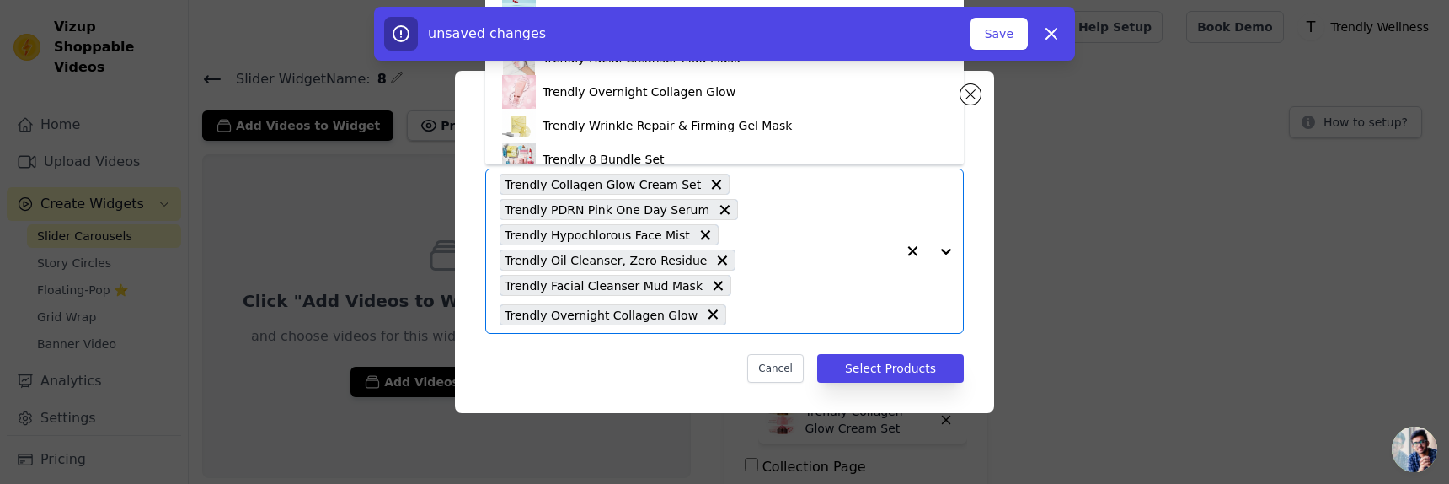
scroll to position [318, 0]
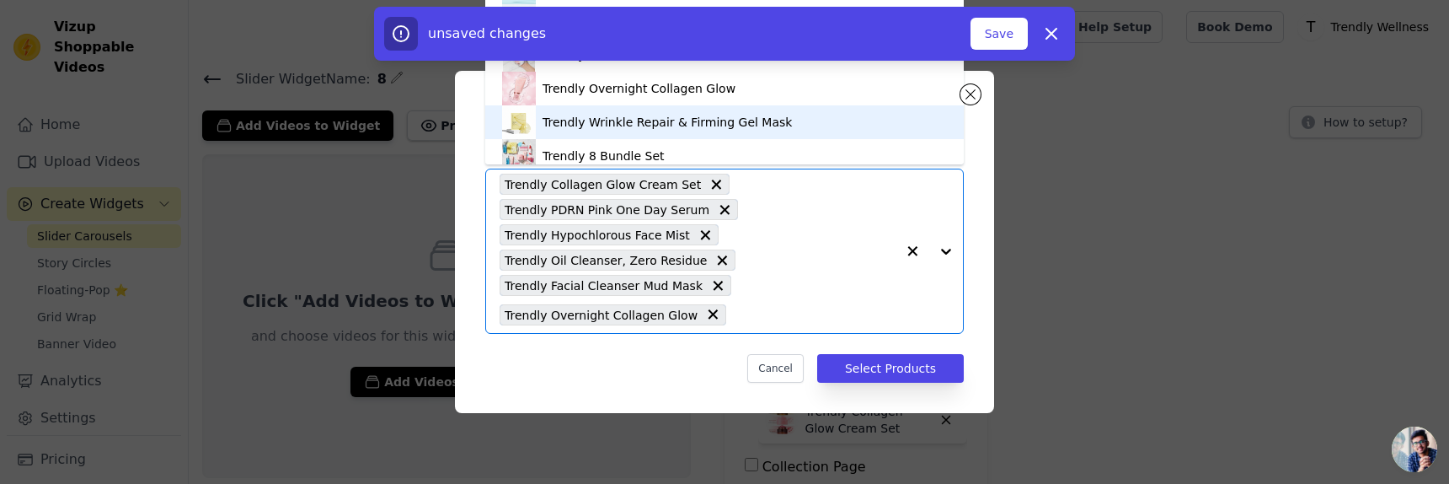
click at [656, 110] on div "Trendly Wrinkle Repair & Firming Gel Mask" at bounding box center [724, 122] width 445 height 34
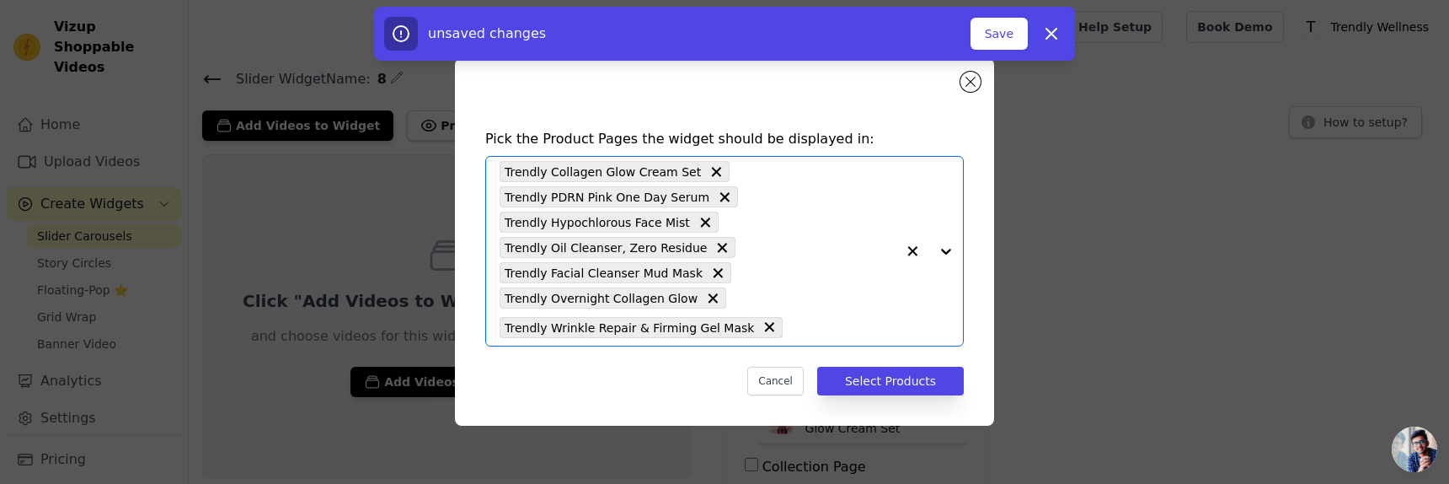
click at [747, 240] on div "Trendly Collagen Glow Cream Set Trendly PDRN Pink One Day Serum Trendly Hypochl…" at bounding box center [698, 251] width 396 height 189
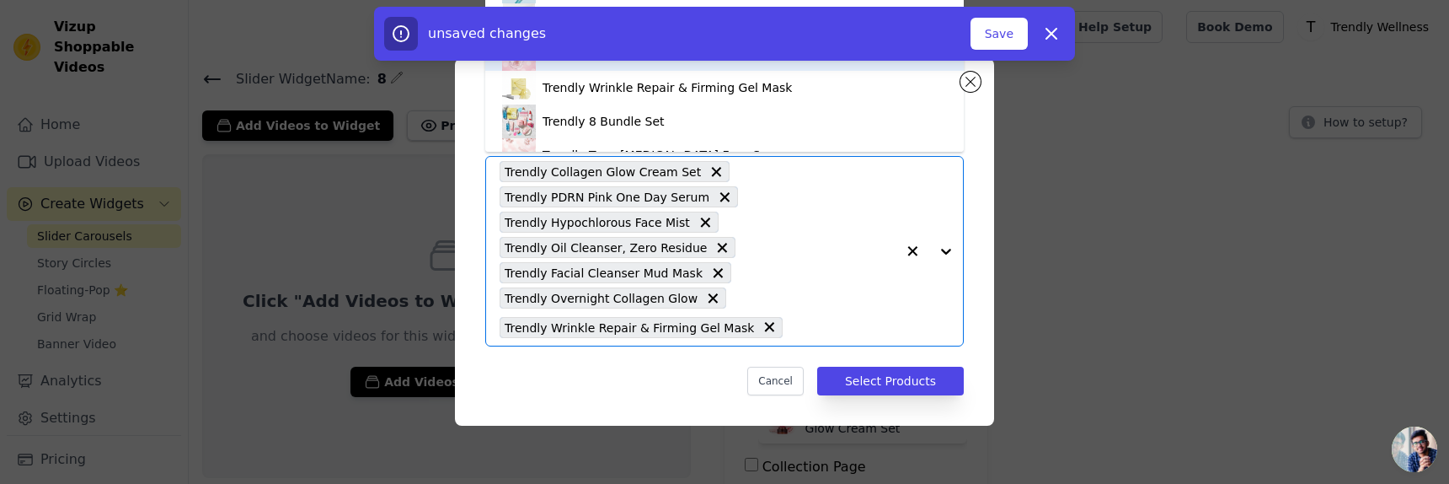
scroll to position [366, 0]
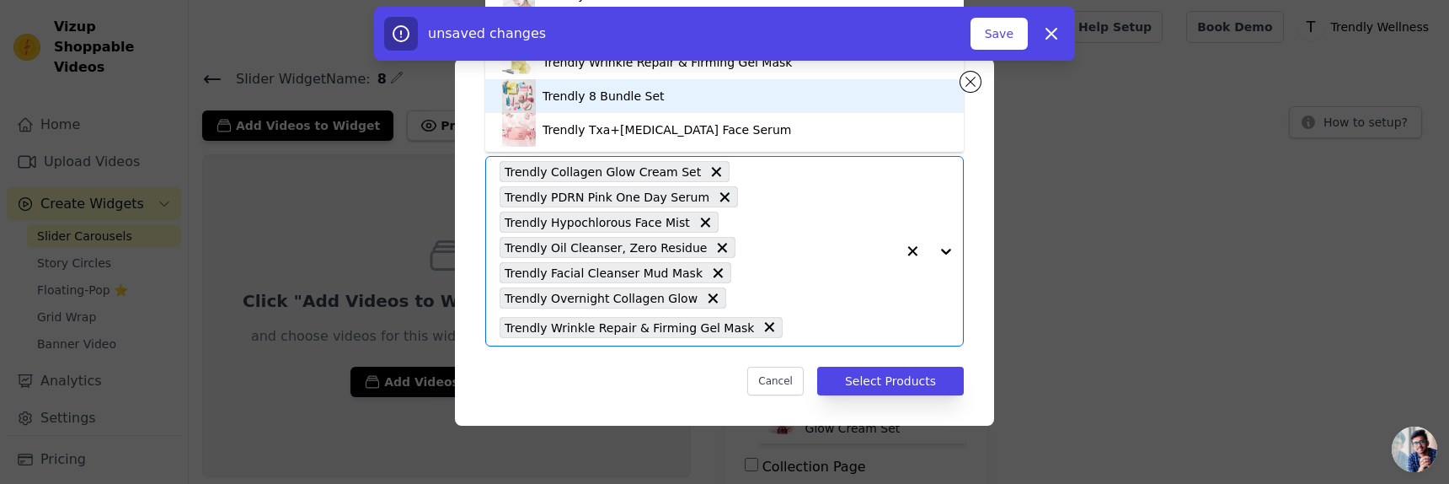
click at [617, 90] on div "Trendly 8 Bundle Set" at bounding box center [603, 96] width 121 height 17
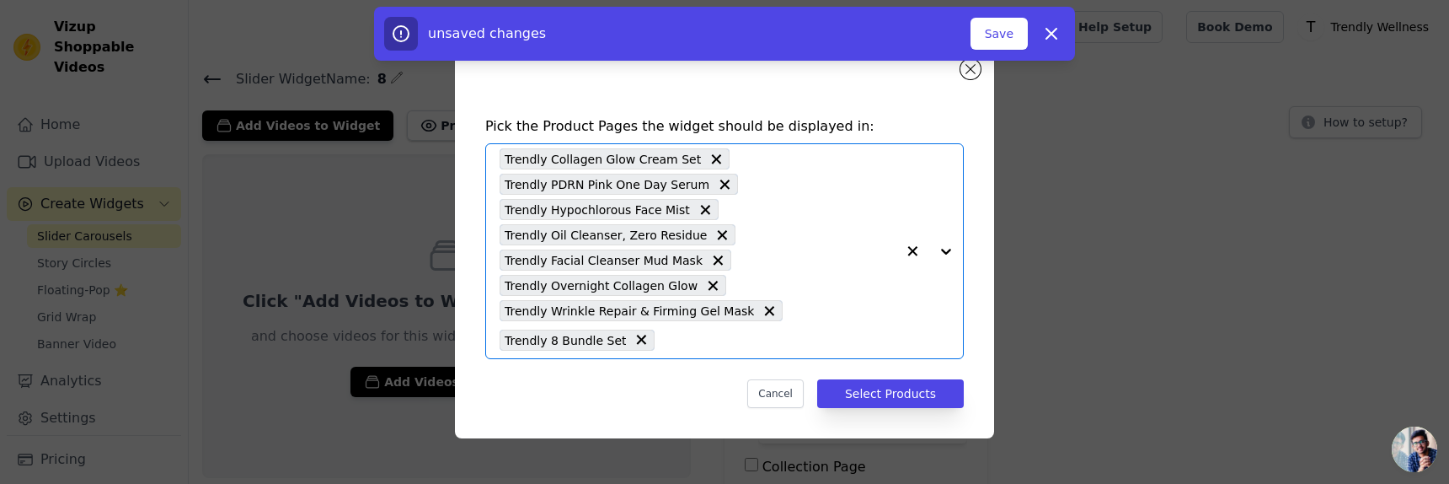
click at [753, 246] on div "Trendly Collagen Glow Cream Set Trendly PDRN Pink One Day Serum Trendly Hypochl…" at bounding box center [698, 251] width 396 height 214
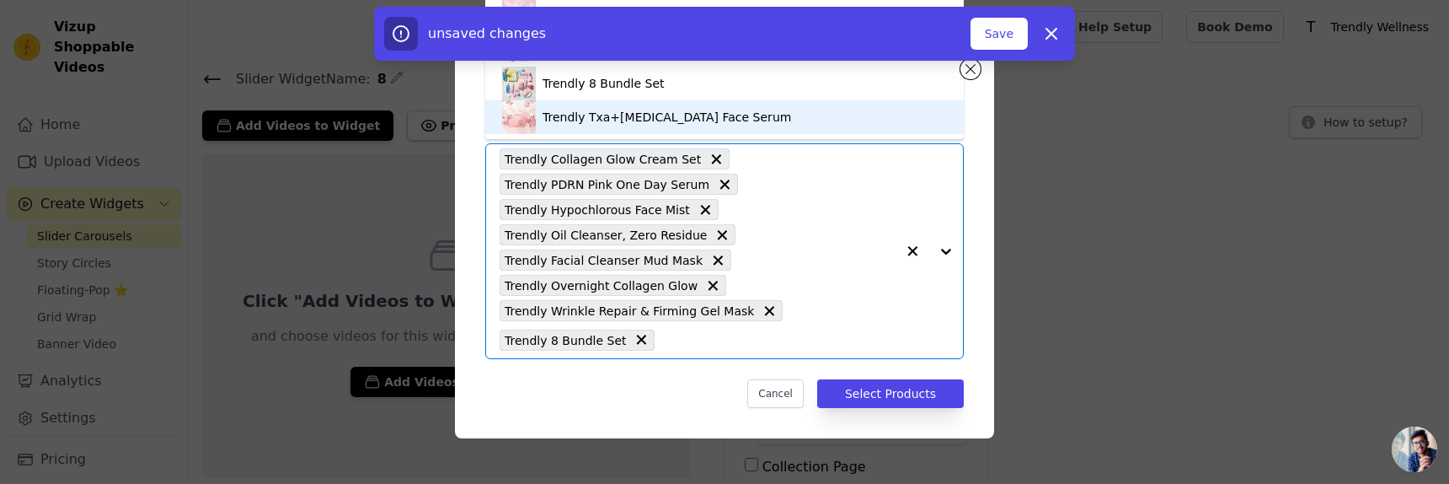
click at [650, 111] on div "Trendly Txa+Niacinamide Face Serum" at bounding box center [667, 117] width 249 height 17
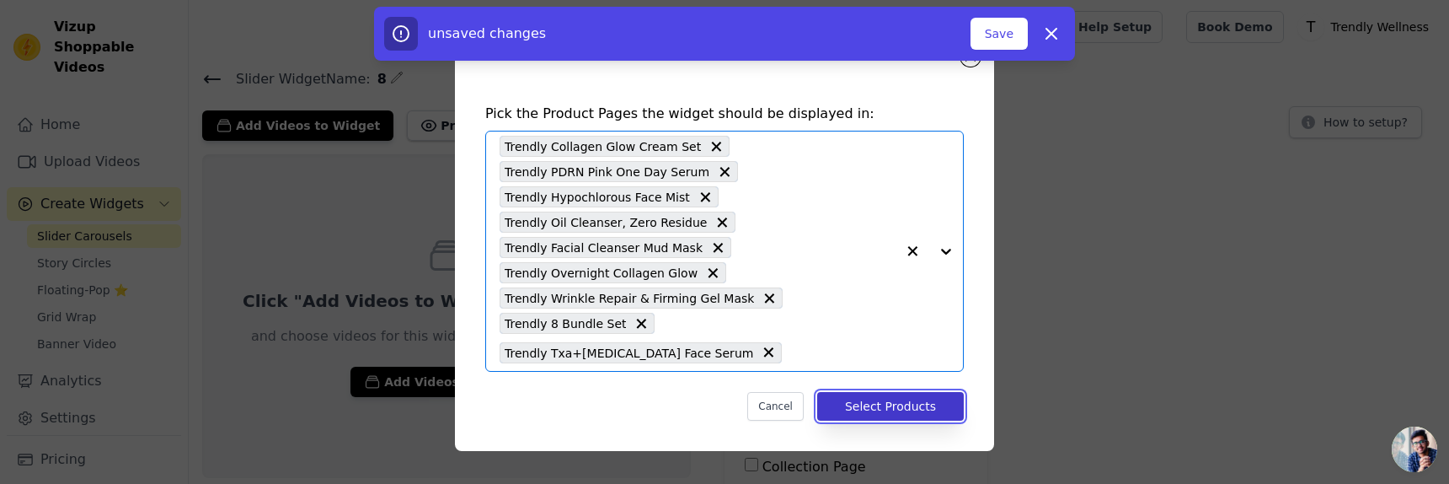
click at [853, 405] on button "Select Products" at bounding box center [890, 406] width 147 height 29
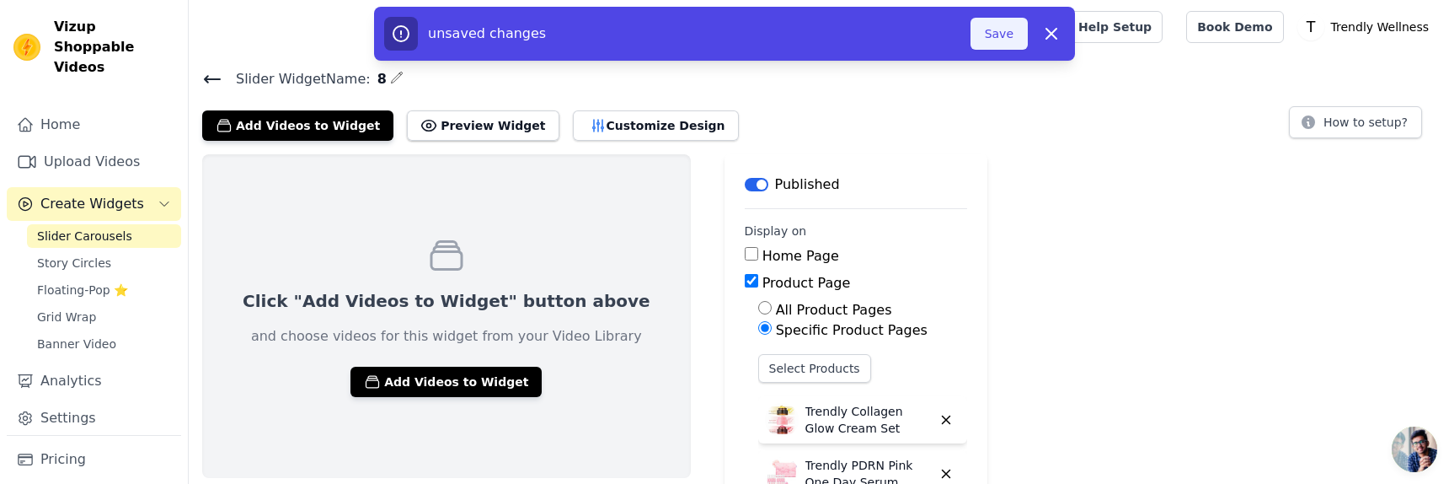
click at [991, 30] on button "Save" at bounding box center [999, 34] width 57 height 32
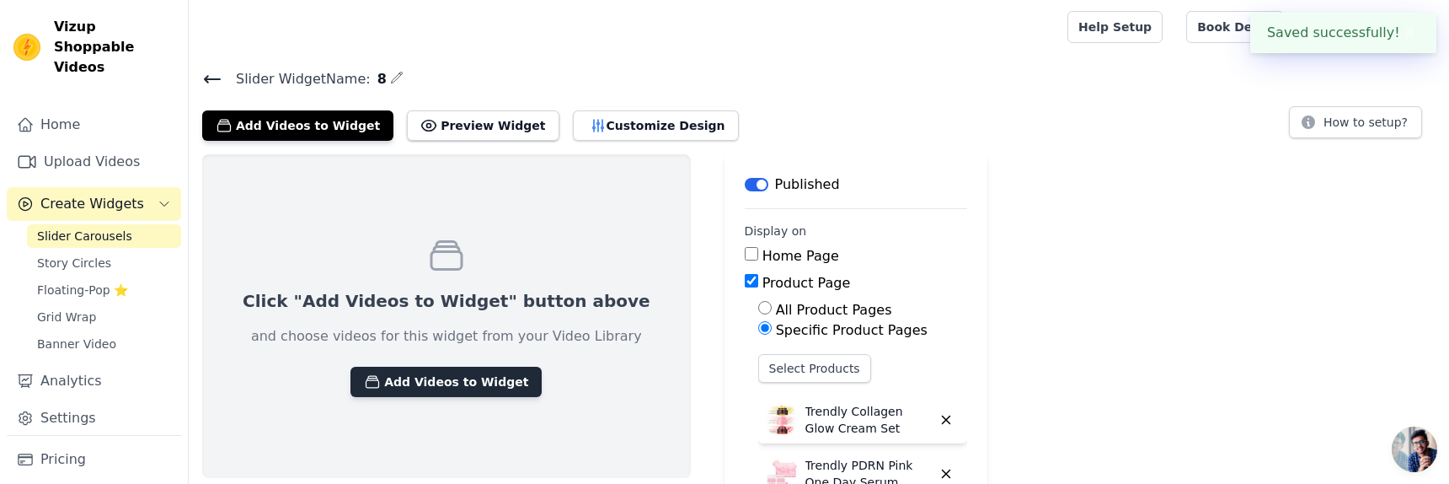
click at [374, 383] on button "Add Videos to Widget" at bounding box center [446, 382] width 191 height 30
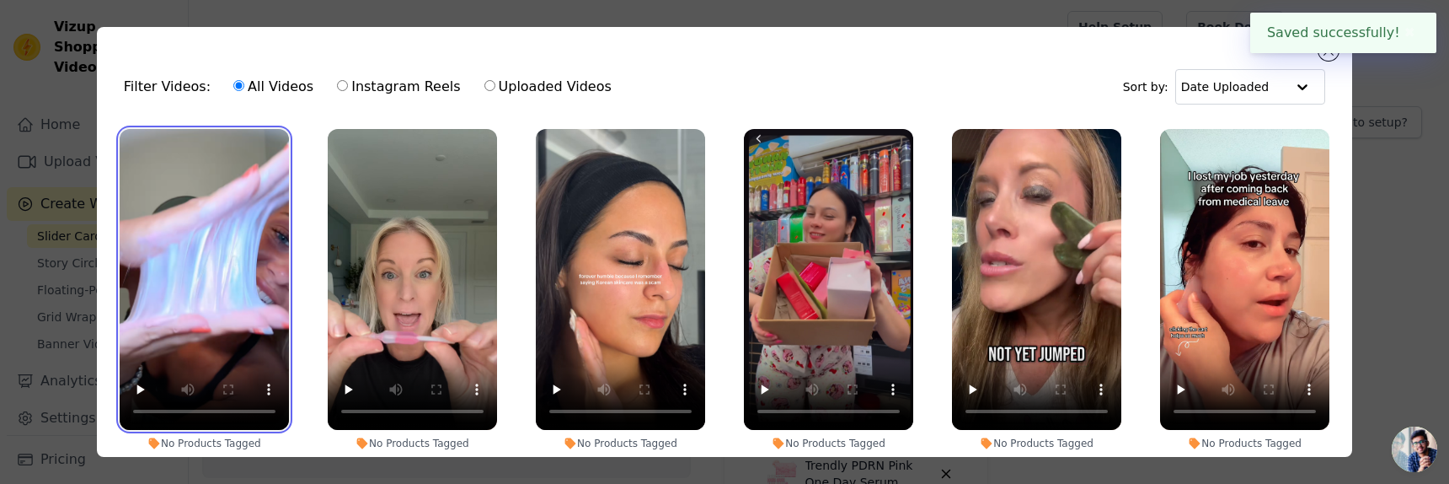
click at [261, 268] on video at bounding box center [204, 279] width 169 height 301
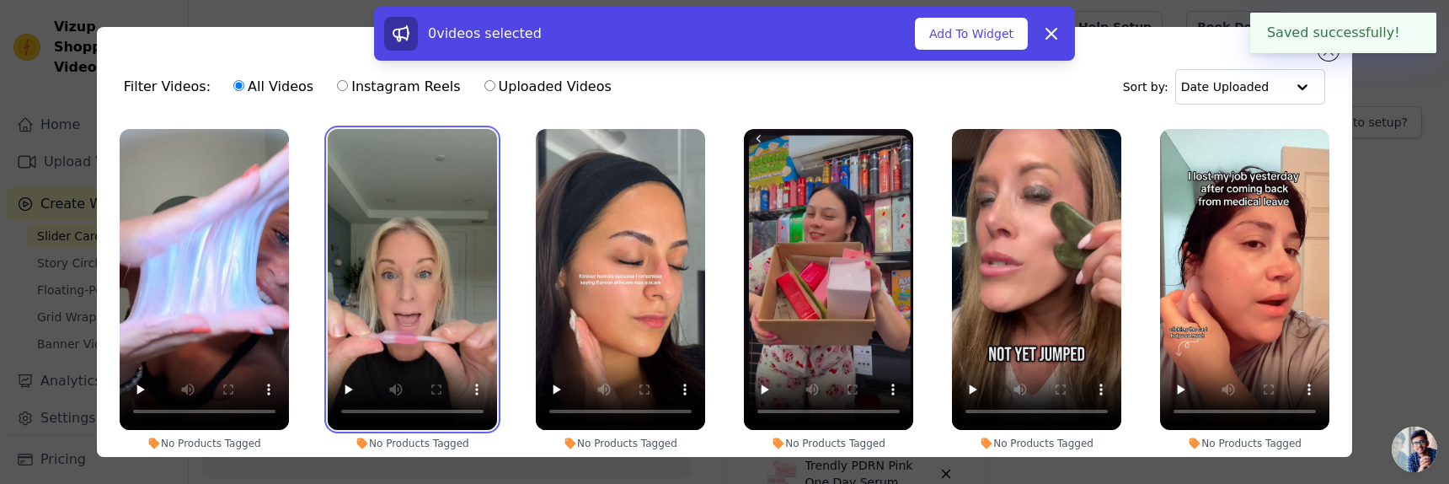
click at [387, 269] on video at bounding box center [412, 279] width 169 height 301
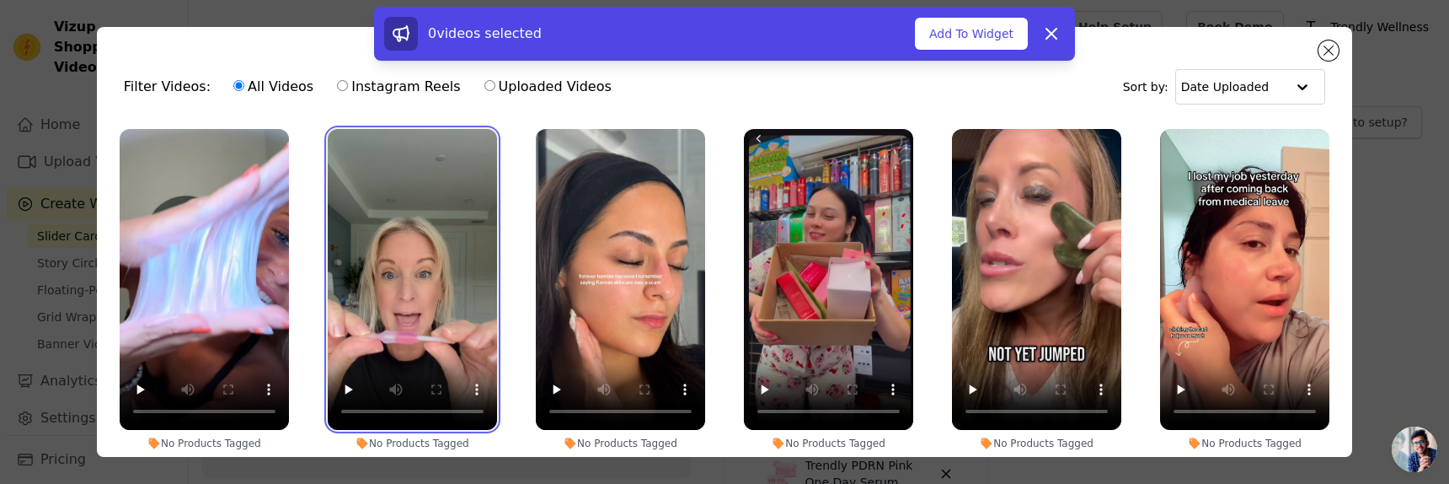
scroll to position [1, 0]
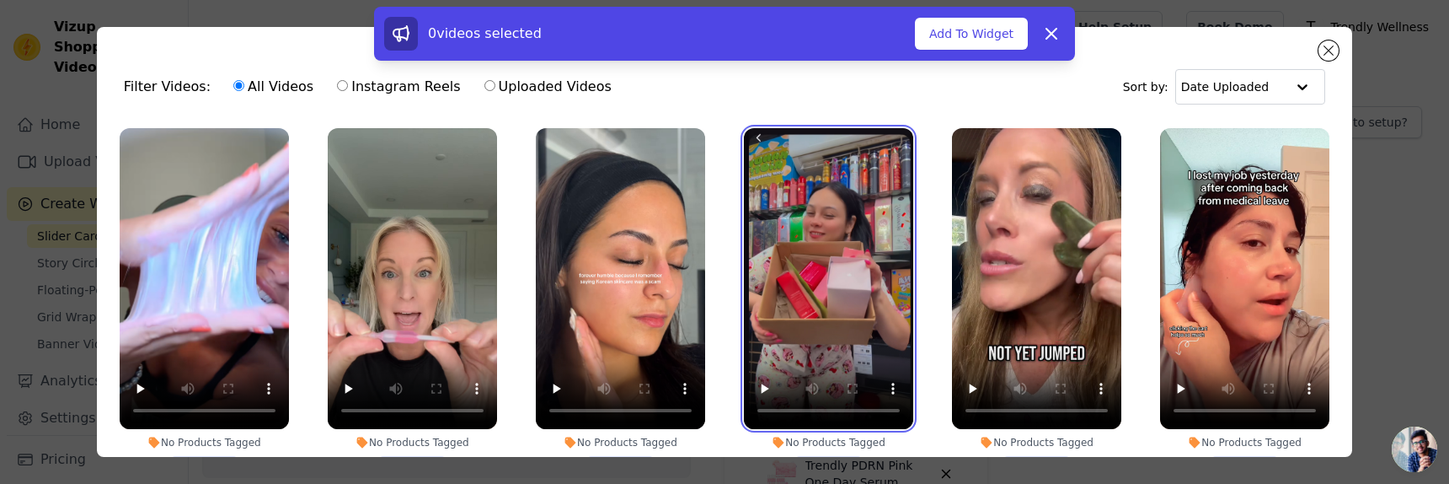
click at [809, 285] on video at bounding box center [828, 278] width 169 height 301
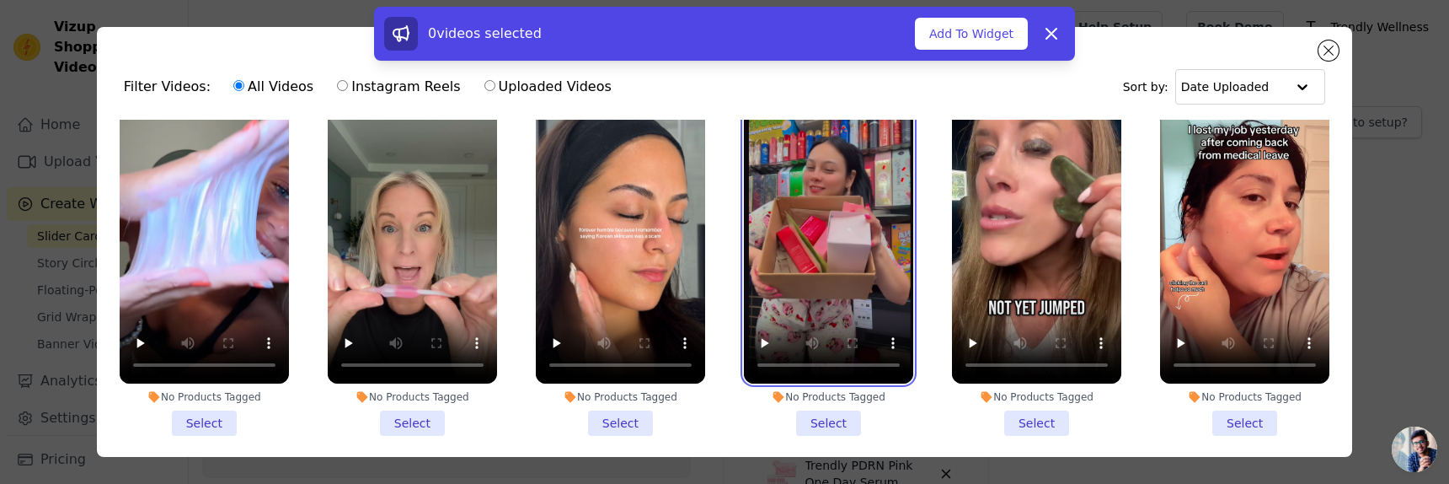
scroll to position [0, 0]
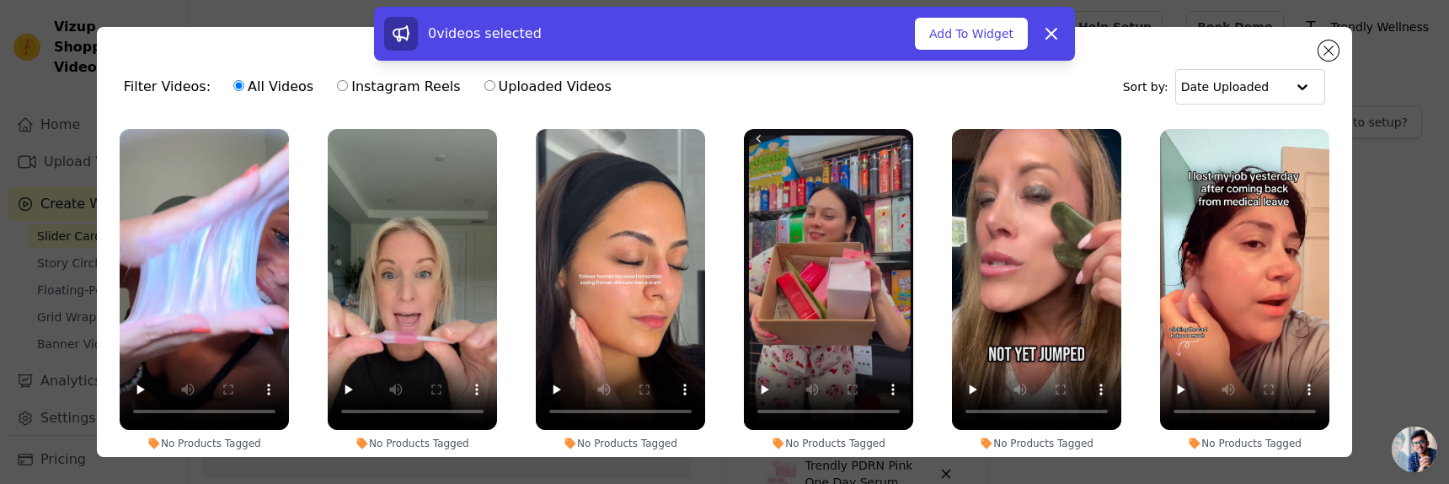
click at [706, 282] on div "No Products Tagged Select" at bounding box center [621, 306] width 188 height 372
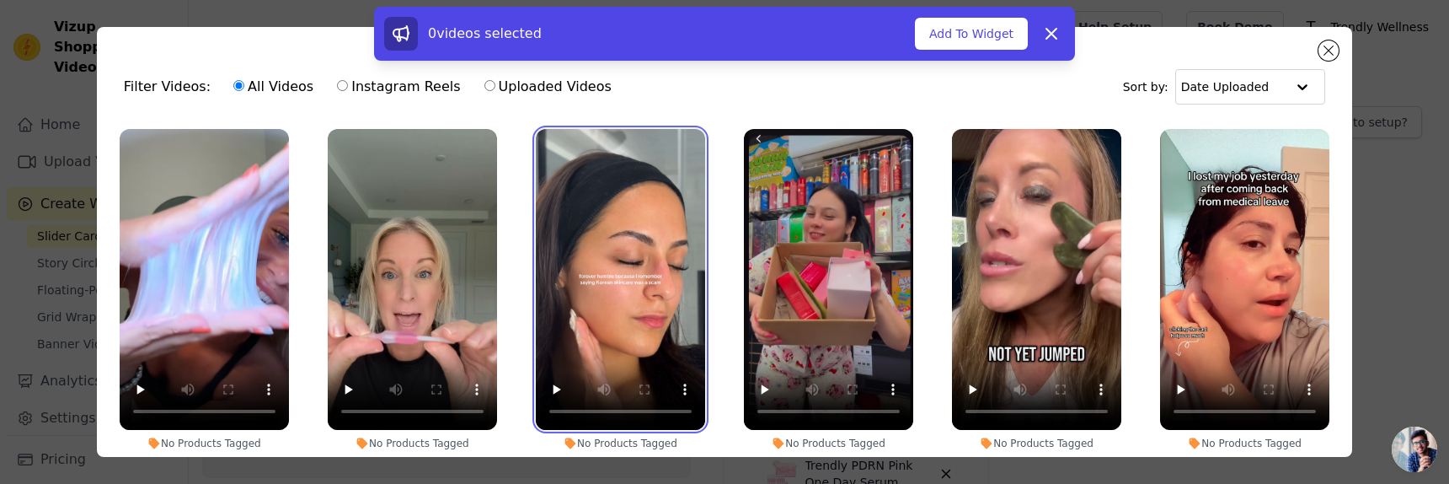
click at [627, 312] on video at bounding box center [620, 279] width 169 height 301
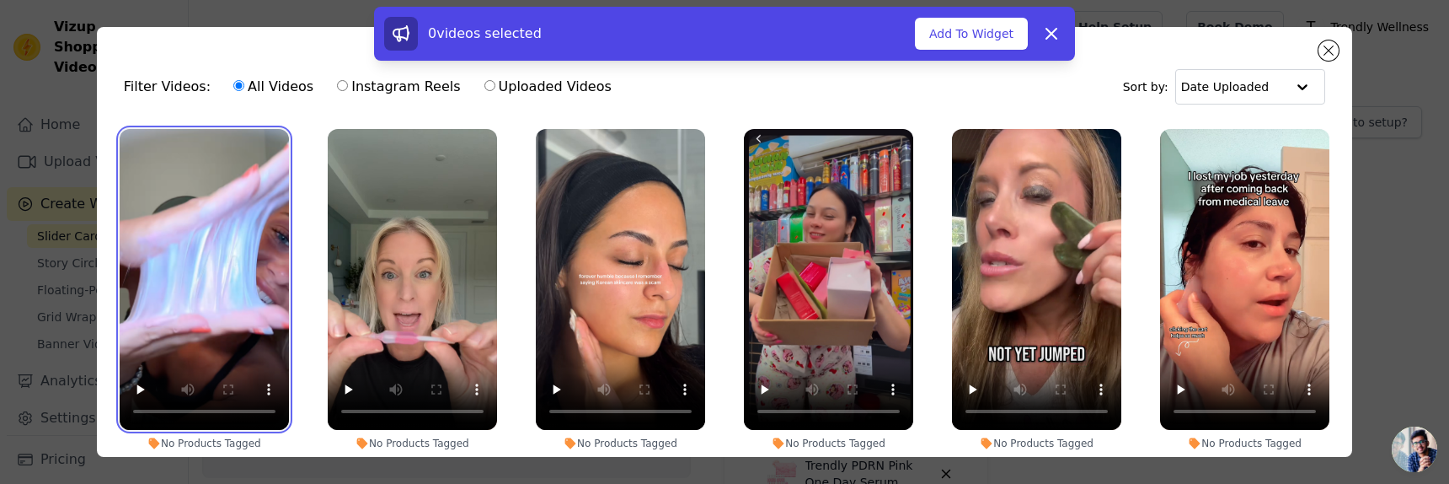
click at [223, 356] on video at bounding box center [204, 279] width 169 height 301
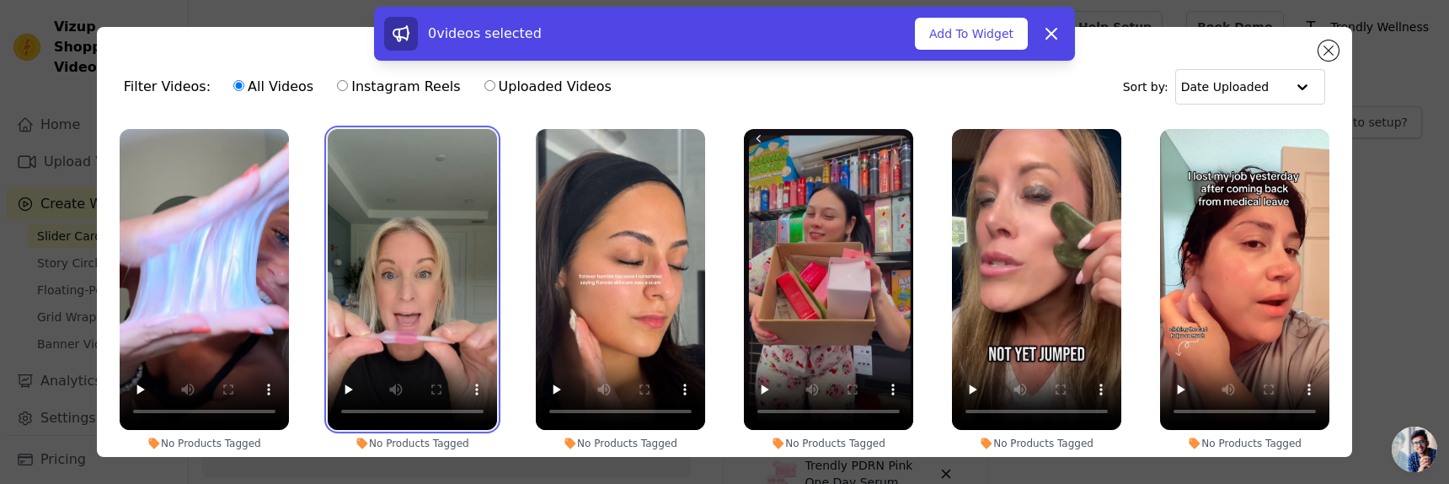
click at [422, 289] on video at bounding box center [412, 279] width 169 height 301
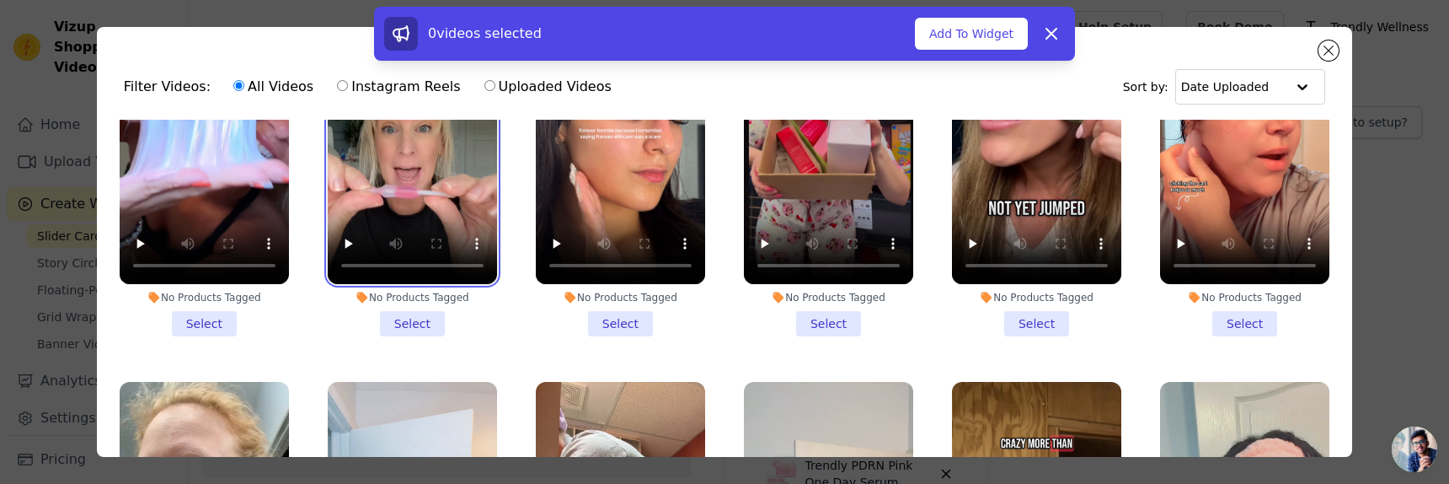
scroll to position [159, 0]
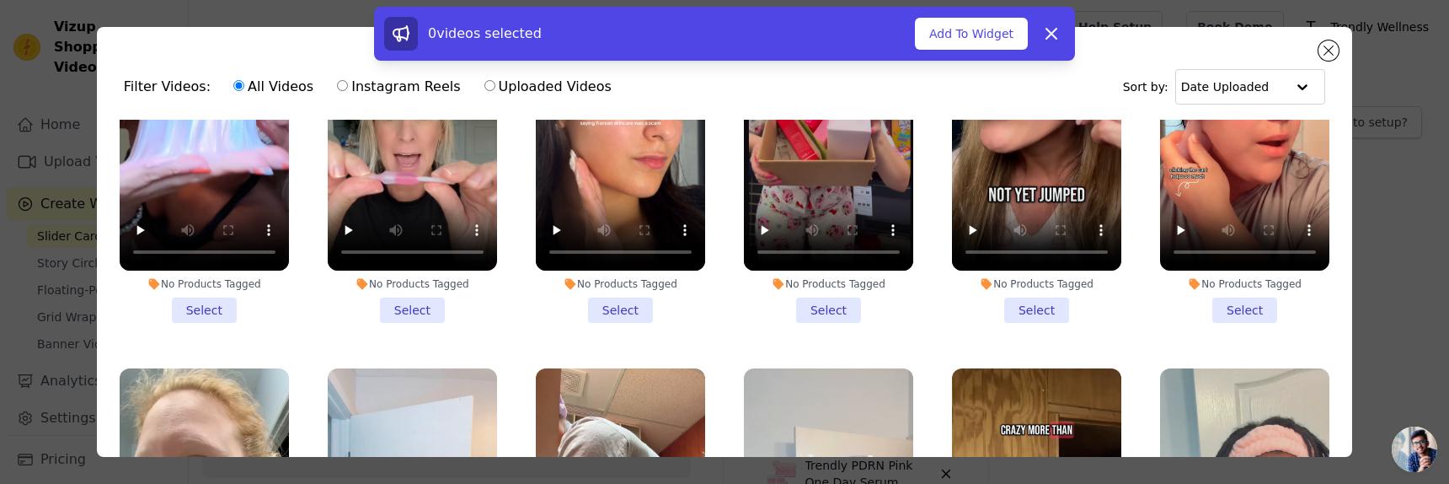
click at [210, 321] on li "No Products Tagged Select" at bounding box center [204, 146] width 169 height 353
click at [0, 0] on input "No Products Tagged Select" at bounding box center [0, 0] width 0 height 0
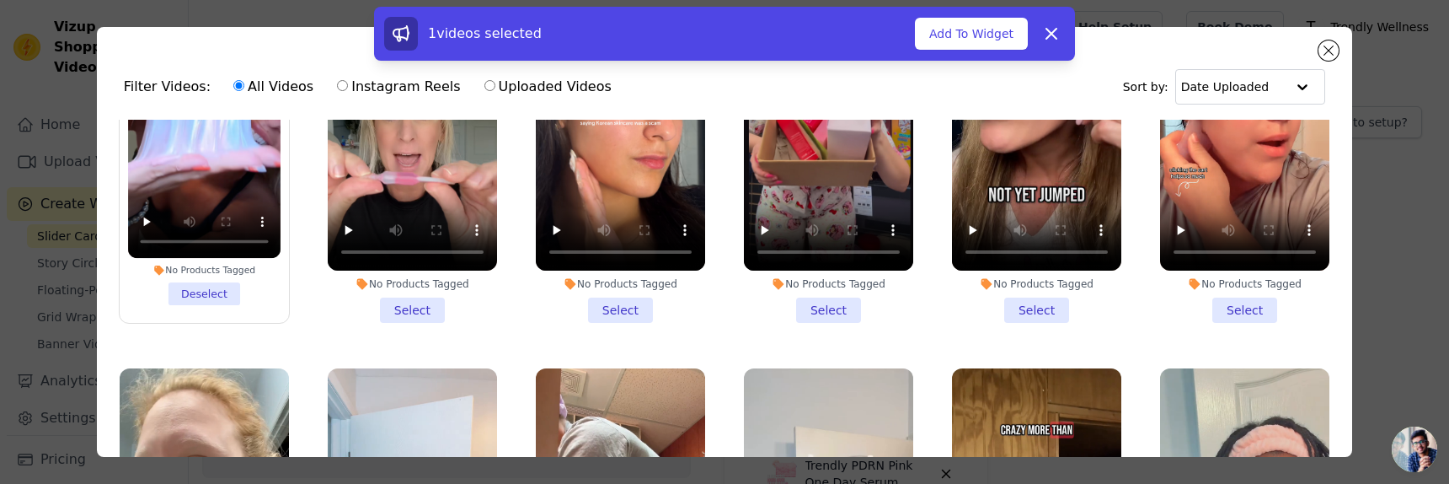
click at [434, 308] on li "No Products Tagged Select" at bounding box center [412, 146] width 169 height 353
click at [0, 0] on input "No Products Tagged Select" at bounding box center [0, 0] width 0 height 0
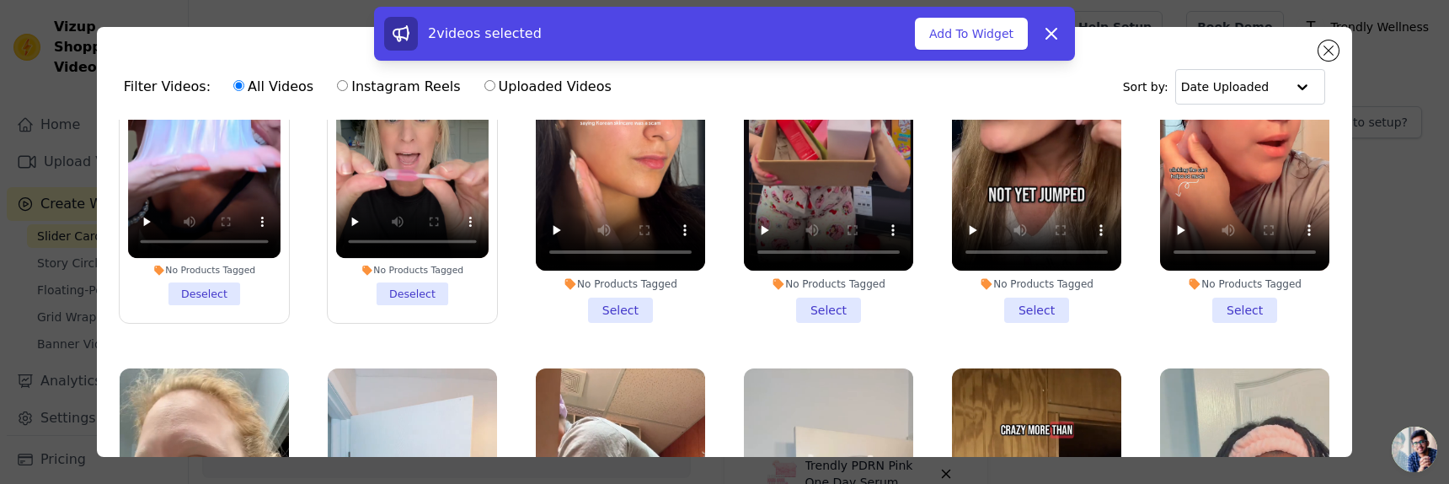
click at [621, 318] on li "No Products Tagged Select" at bounding box center [620, 146] width 169 height 353
click at [0, 0] on input "No Products Tagged Select" at bounding box center [0, 0] width 0 height 0
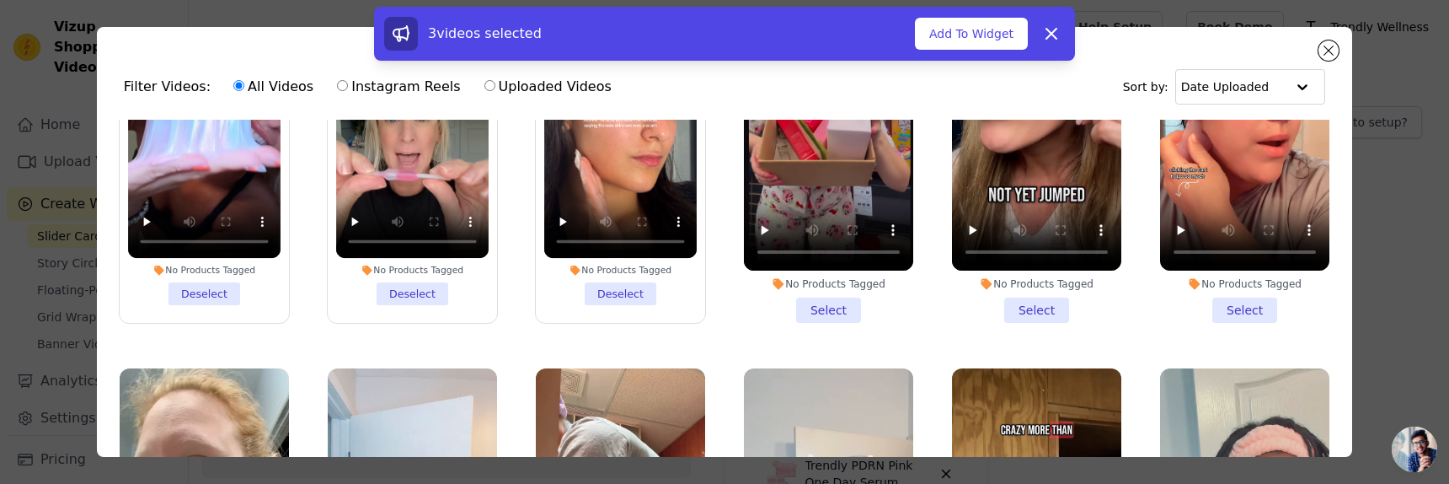
click at [818, 308] on li "No Products Tagged Select" at bounding box center [828, 146] width 169 height 353
click at [0, 0] on input "No Products Tagged Select" at bounding box center [0, 0] width 0 height 0
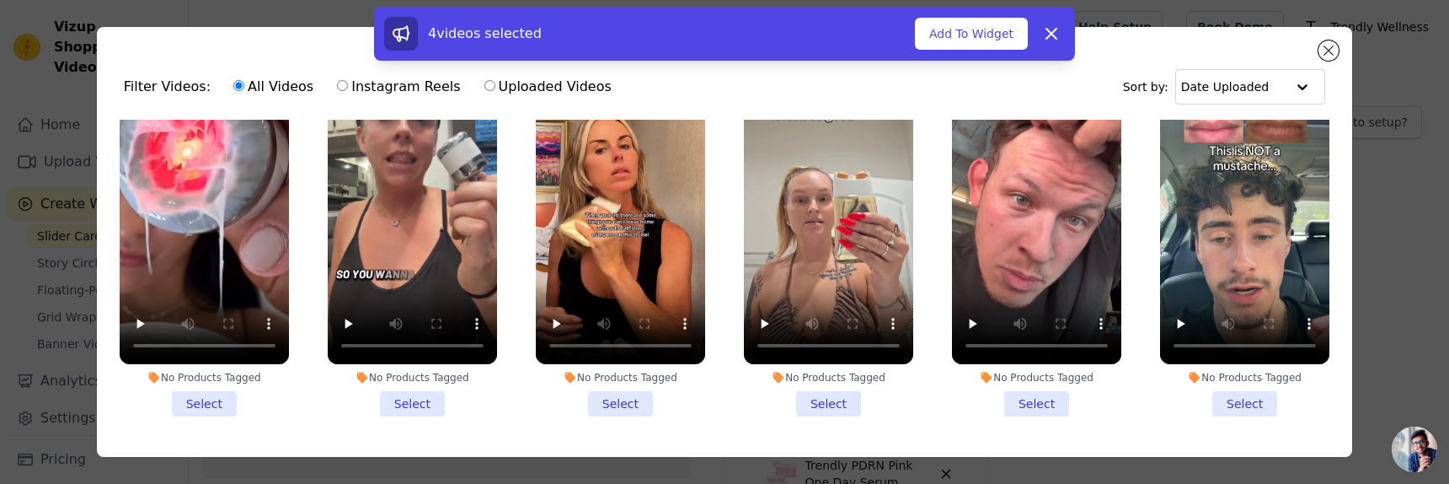
scroll to position [902, 0]
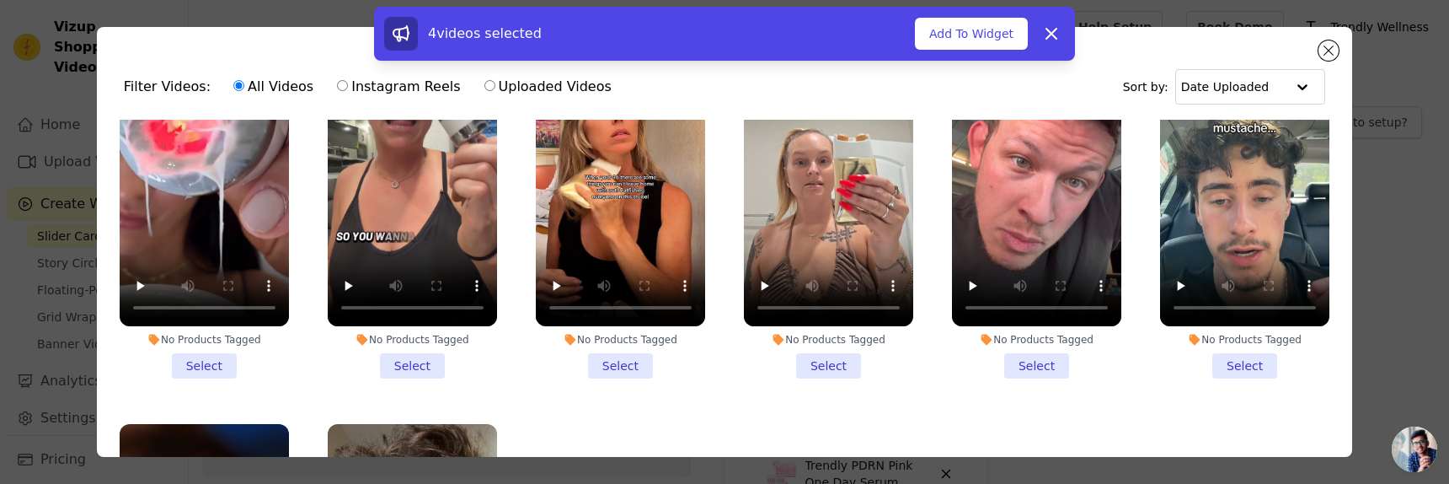
click at [221, 365] on li "No Products Tagged Select" at bounding box center [204, 201] width 169 height 353
click at [0, 0] on input "No Products Tagged Select" at bounding box center [0, 0] width 0 height 0
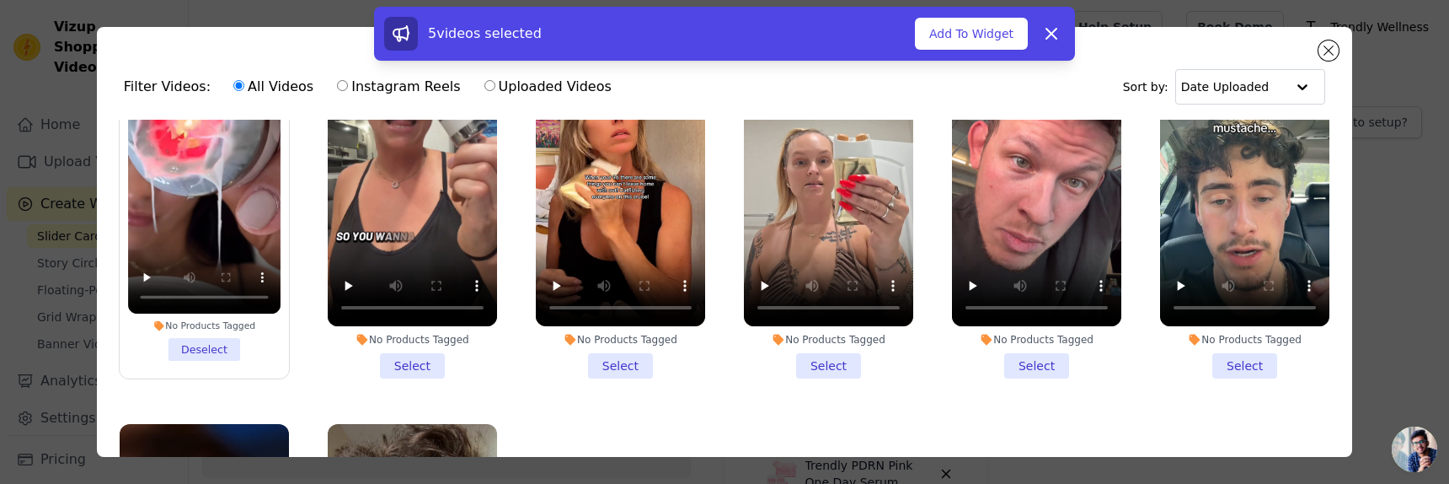
click at [638, 360] on li "No Products Tagged Select" at bounding box center [620, 201] width 169 height 353
click at [0, 0] on input "No Products Tagged Select" at bounding box center [0, 0] width 0 height 0
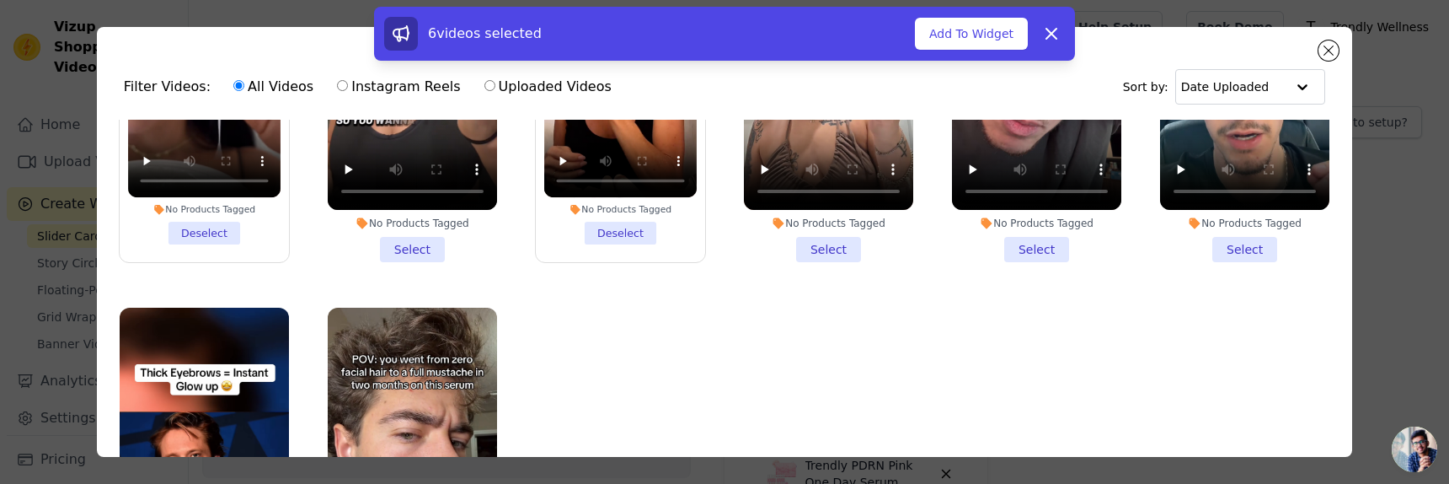
scroll to position [1119, 0]
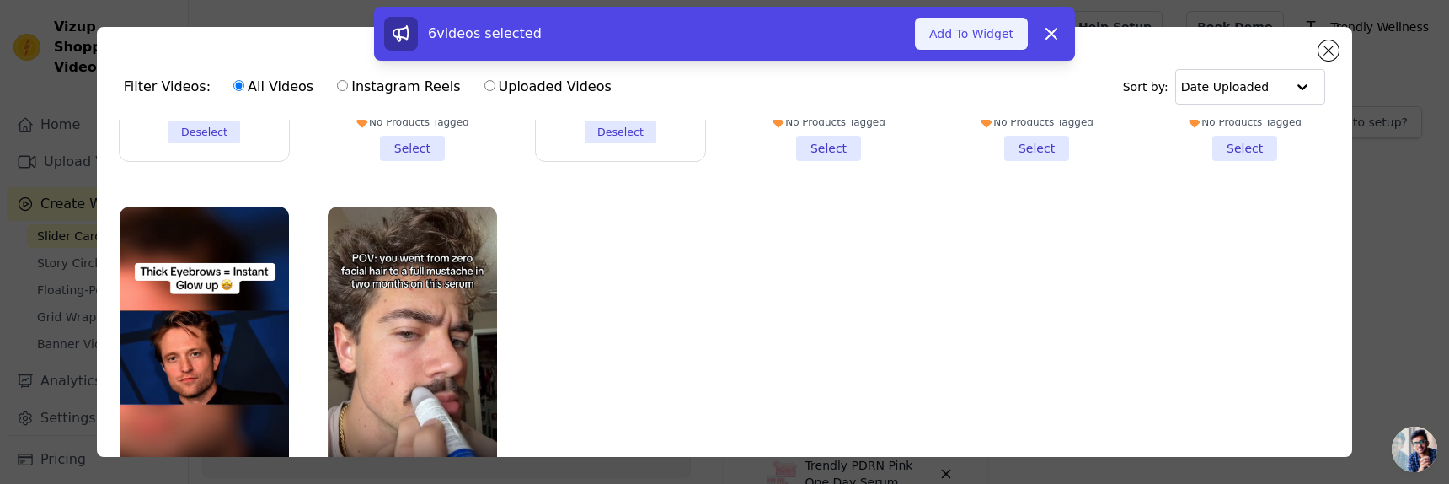
click at [995, 28] on button "Add To Widget" at bounding box center [971, 34] width 113 height 32
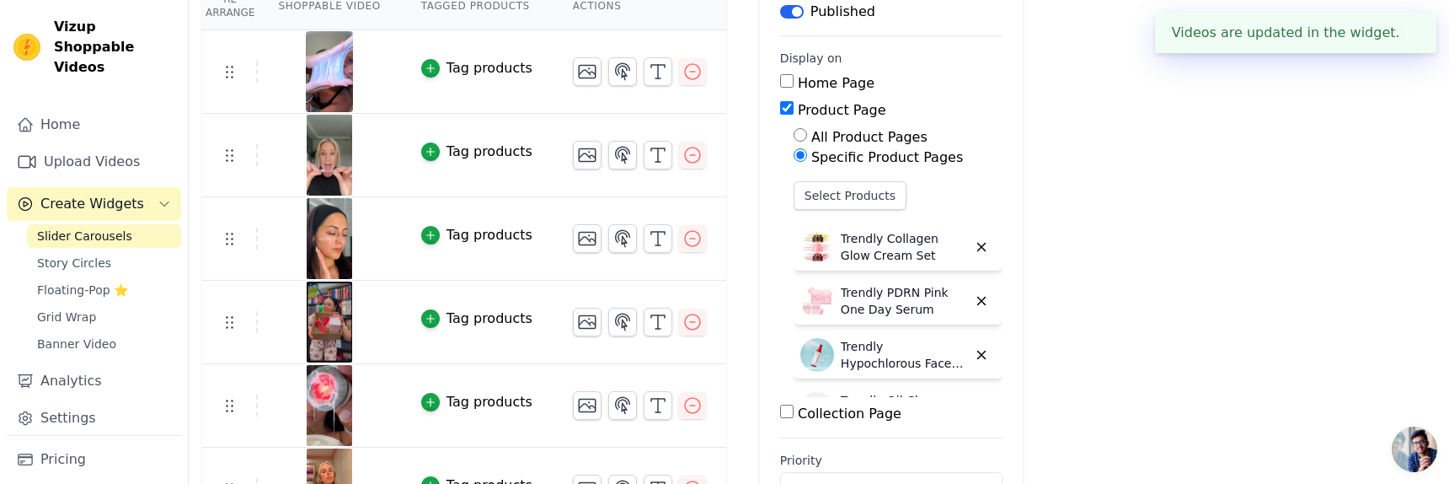
scroll to position [226, 0]
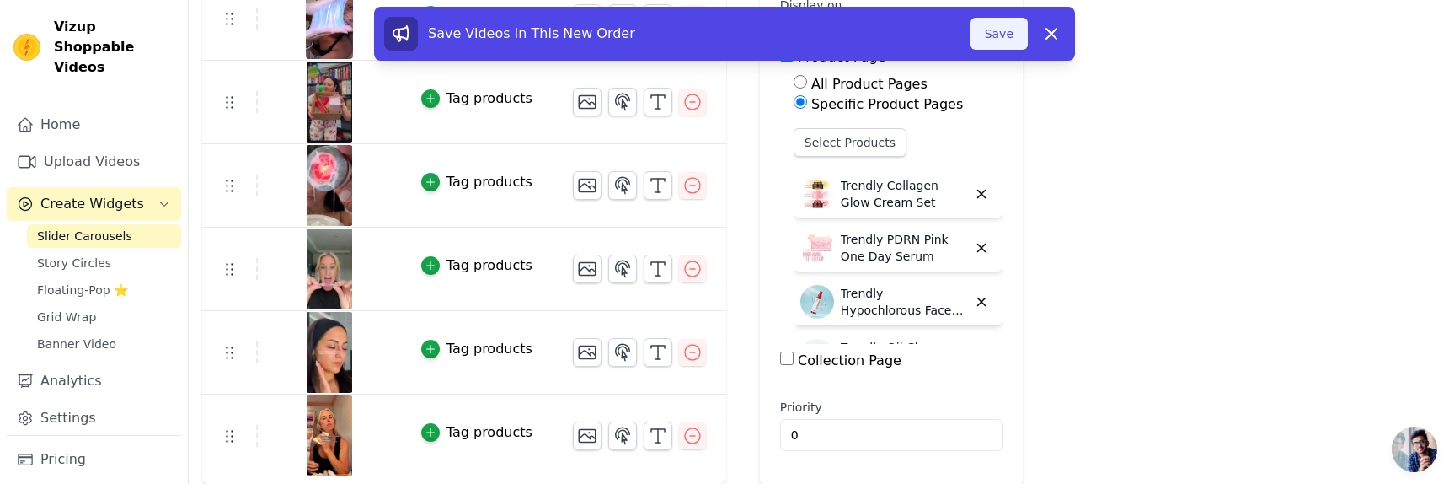
click at [994, 34] on button "Save" at bounding box center [999, 34] width 57 height 32
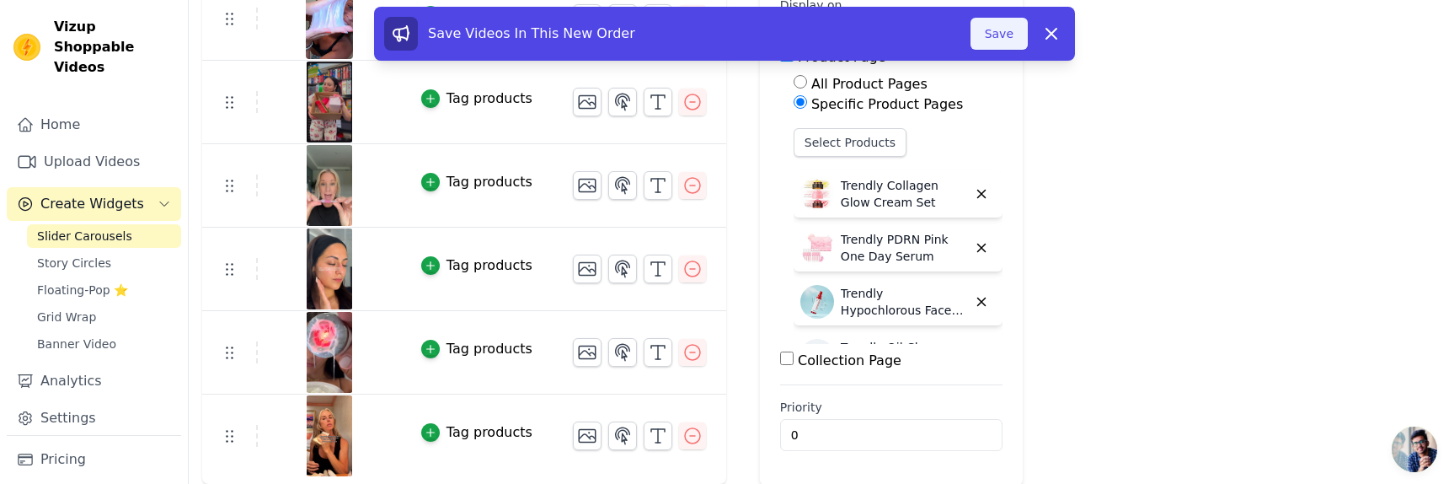
click at [1007, 30] on button "Save" at bounding box center [999, 34] width 57 height 32
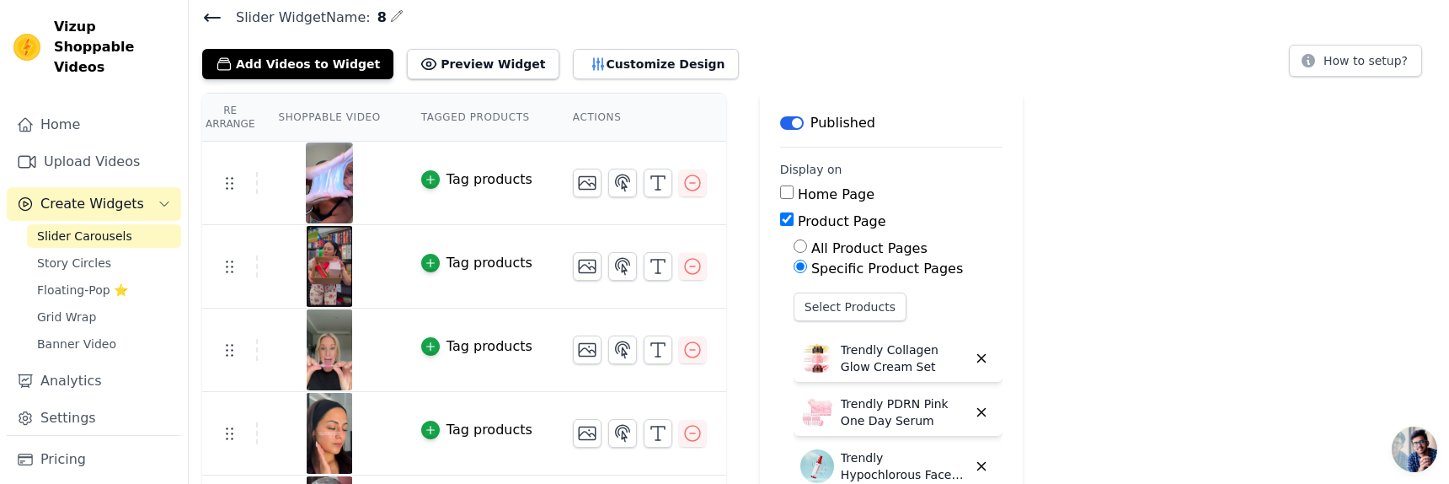
scroll to position [0, 0]
